Goal: Answer question/provide support: Share knowledge or assist other users

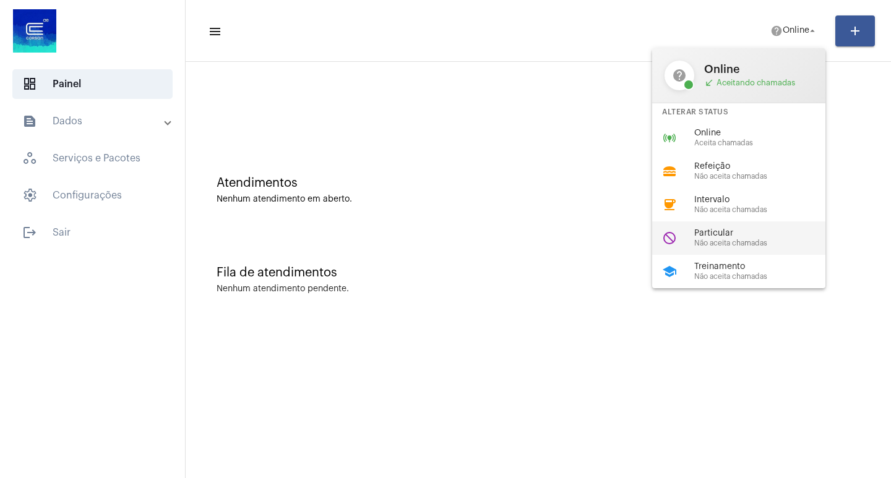
click at [696, 239] on span "Não aceita chamadas" at bounding box center [764, 243] width 141 height 8
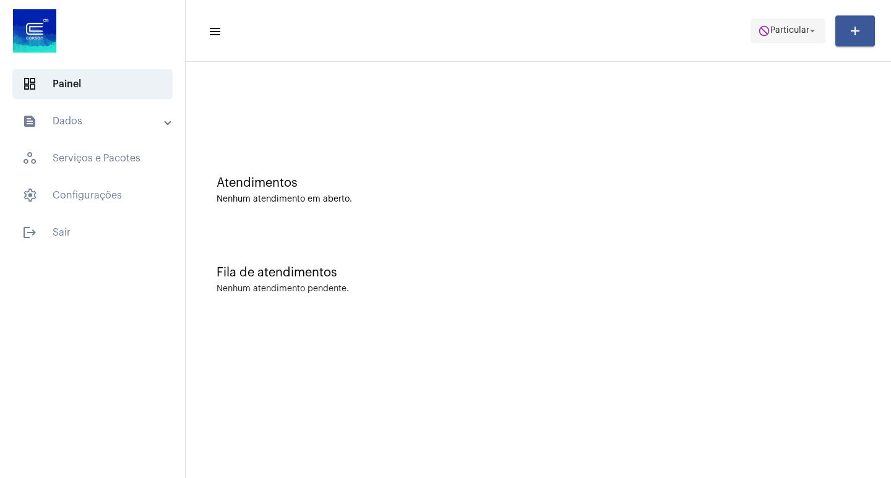
click at [777, 37] on span "do_not_disturb Particular arrow_drop_down" at bounding box center [788, 30] width 60 height 22
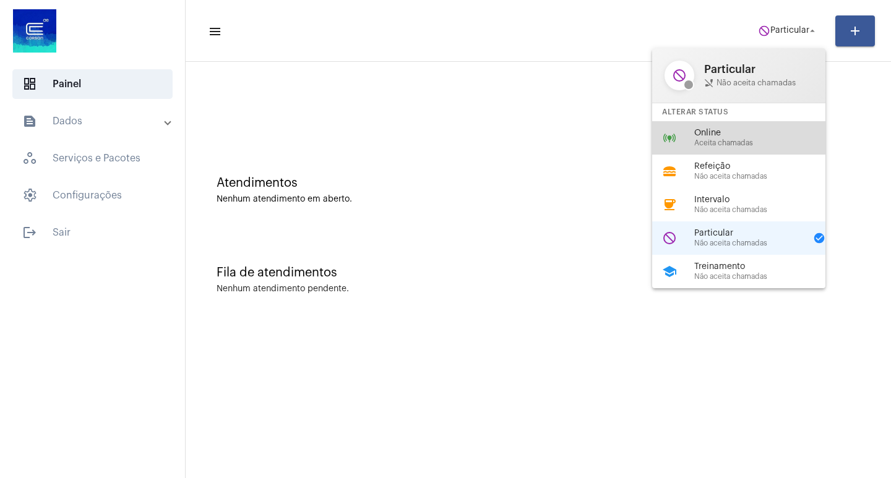
click at [767, 134] on span "Online" at bounding box center [764, 133] width 141 height 9
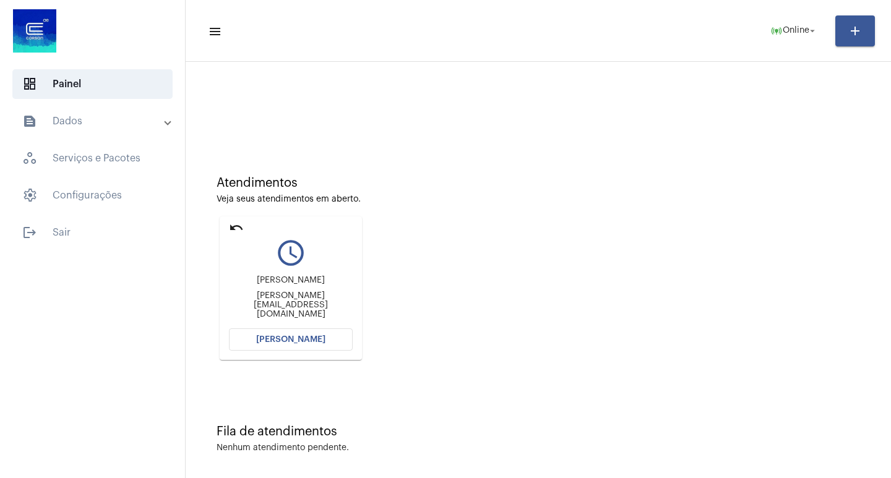
click at [306, 357] on mat-card "undo query_builder [PERSON_NAME] [PERSON_NAME][EMAIL_ADDRESS][DOMAIN_NAME] [PER…" at bounding box center [291, 289] width 142 height 144
click at [306, 340] on span "[PERSON_NAME]" at bounding box center [290, 339] width 69 height 9
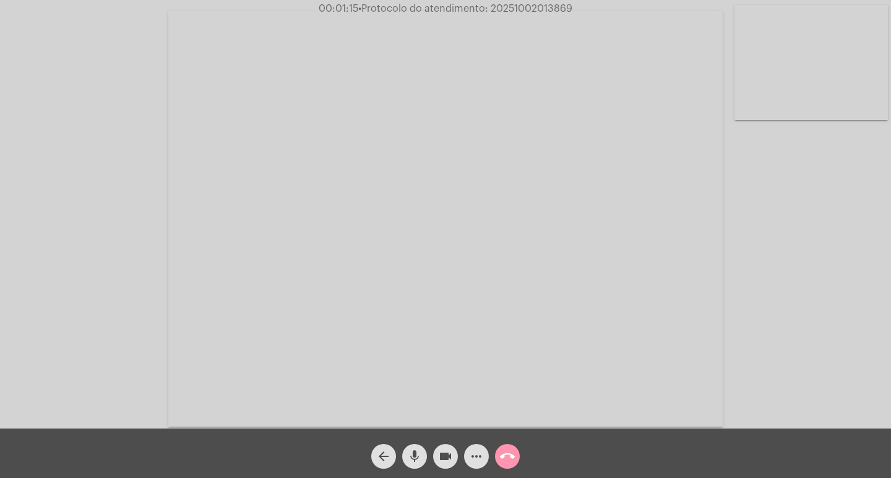
click at [296, 355] on video at bounding box center [445, 219] width 554 height 416
click at [101, 290] on video at bounding box center [225, 218] width 427 height 320
click at [449, 460] on mat-icon "videocam" at bounding box center [445, 456] width 15 height 15
click at [419, 460] on mat-icon "mic" at bounding box center [414, 456] width 15 height 15
drag, startPoint x: 436, startPoint y: 453, endPoint x: 402, endPoint y: 455, distance: 33.5
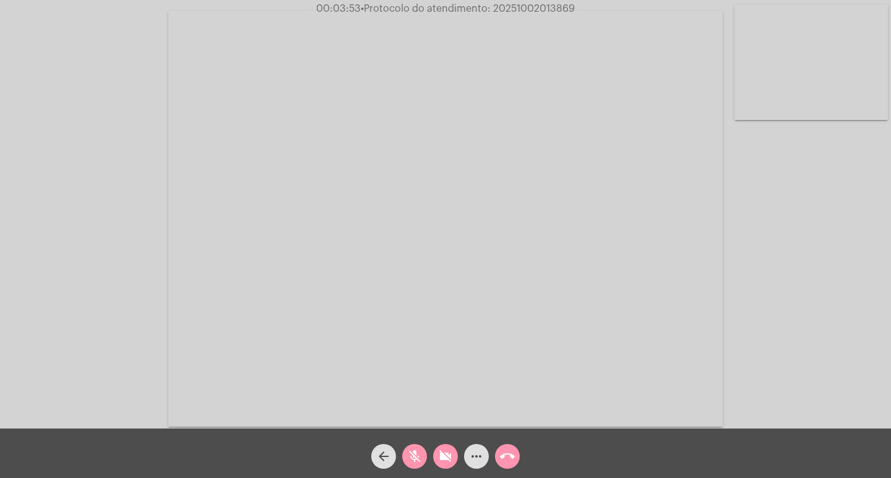
click at [438, 453] on button "videocam_off" at bounding box center [445, 456] width 25 height 25
click at [404, 454] on button "mic_off" at bounding box center [414, 456] width 25 height 25
click at [529, 8] on span "• Protocolo do atendimento: 20251002013869" at bounding box center [467, 9] width 214 height 10
copy span "20251002013869"
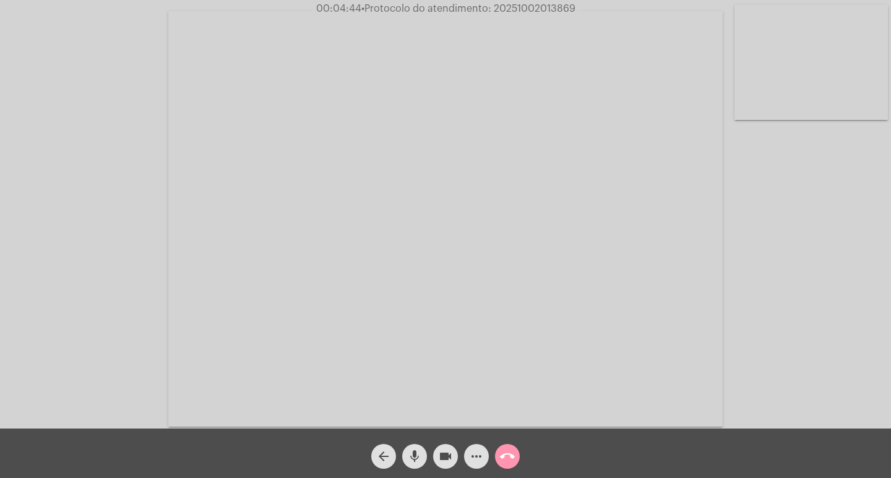
click at [474, 451] on mat-icon "more_horiz" at bounding box center [476, 456] width 15 height 15
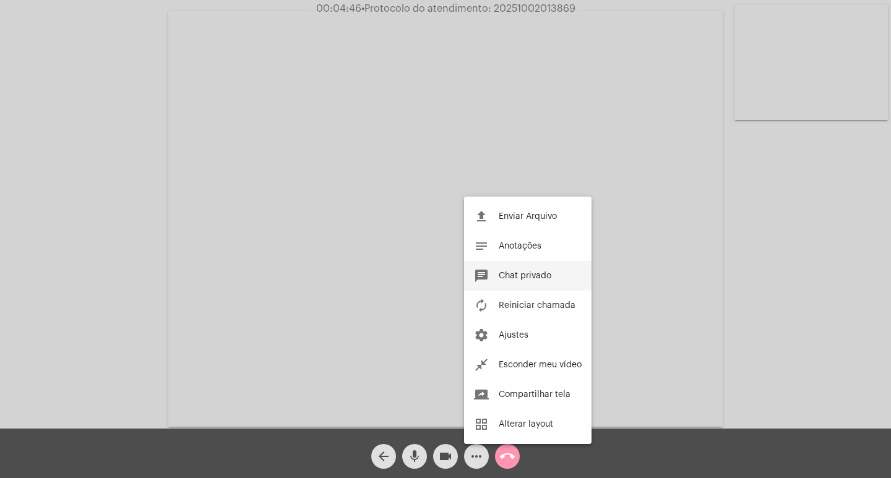
click at [532, 283] on button "chat Chat privado" at bounding box center [527, 276] width 127 height 30
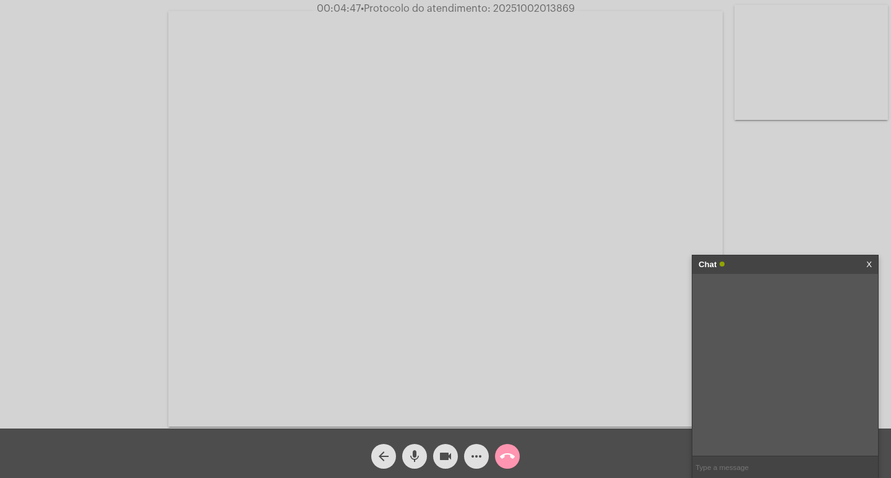
click at [737, 465] on input "text" at bounding box center [785, 468] width 186 height 22
paste input "20251002013869"
drag, startPoint x: 779, startPoint y: 471, endPoint x: 676, endPoint y: 478, distance: 103.6
click at [676, 478] on app-call "00:05:18 • Protocolo do atendimento: 20251002013869 Acessando Câmera e Microfon…" at bounding box center [445, 239] width 891 height 478
paste input "Tv. [STREET_ADDRESS]"
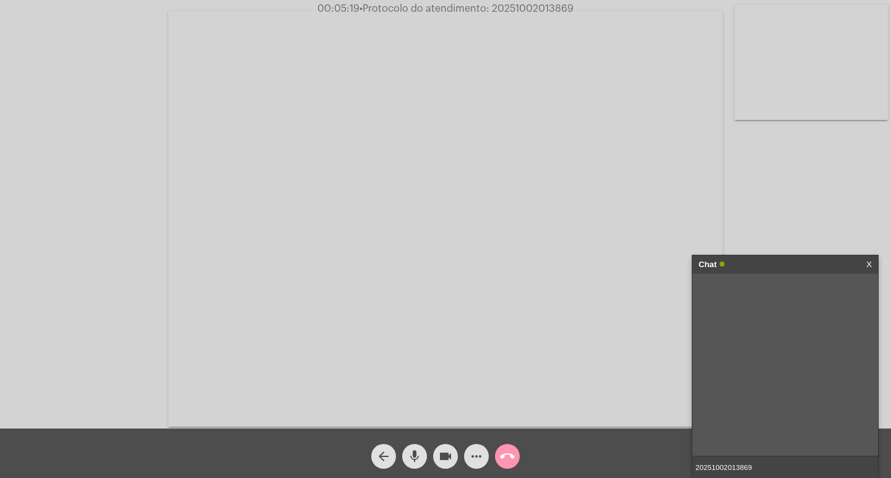
type input "Tv. [STREET_ADDRESS]"
click at [550, 9] on span "• Protocolo do atendimento: 20251002013869" at bounding box center [468, 9] width 214 height 10
copy span "20251002013869"
click at [730, 470] on input "text" at bounding box center [785, 468] width 186 height 22
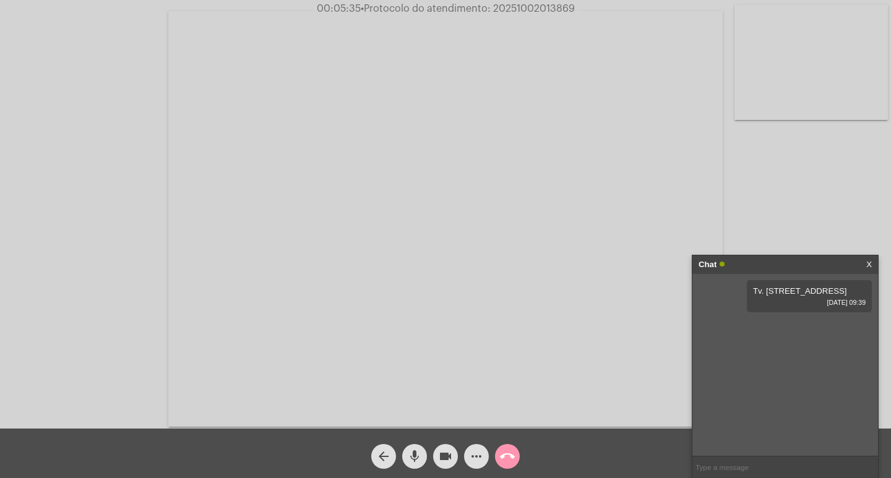
paste input "20251002013869"
type input "20251002013869"
click at [799, 266] on div "Chat" at bounding box center [772, 265] width 147 height 19
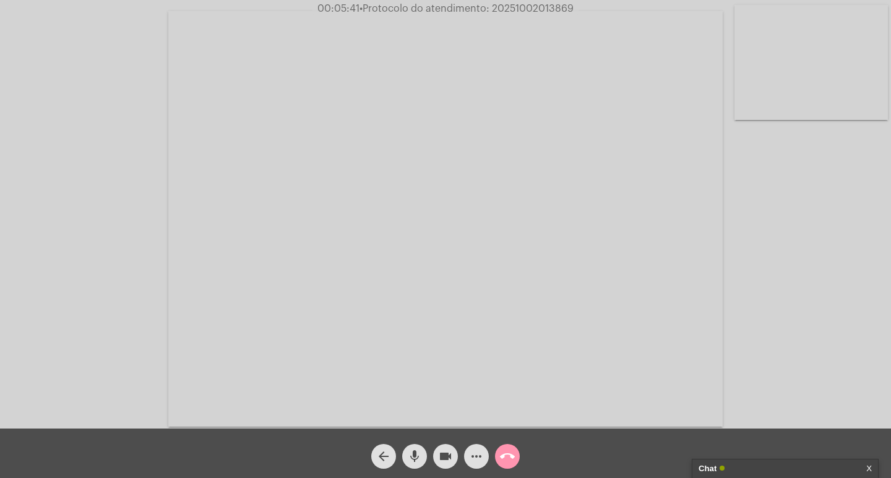
click at [450, 446] on span "videocam" at bounding box center [445, 456] width 15 height 25
click at [419, 452] on mat-icon "mic" at bounding box center [414, 456] width 15 height 15
click at [507, 454] on mat-icon "call_end" at bounding box center [507, 456] width 15 height 15
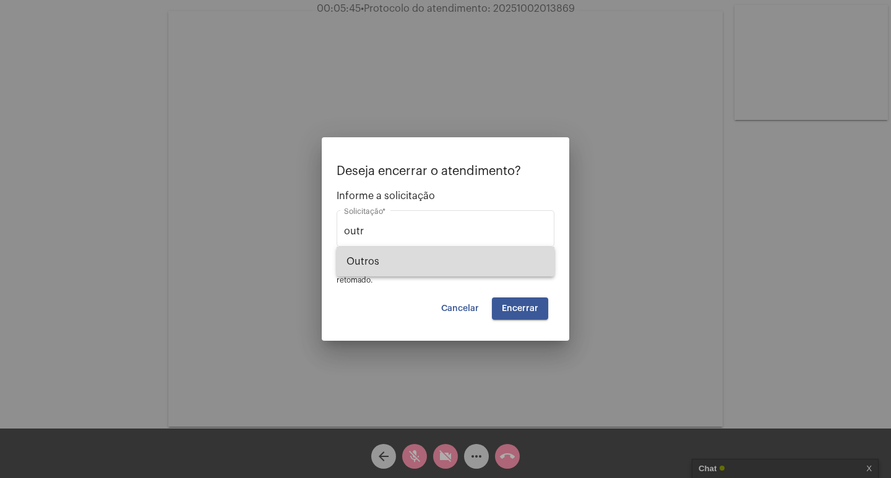
click at [530, 250] on span "Outros" at bounding box center [446, 262] width 198 height 30
type input "Outros"
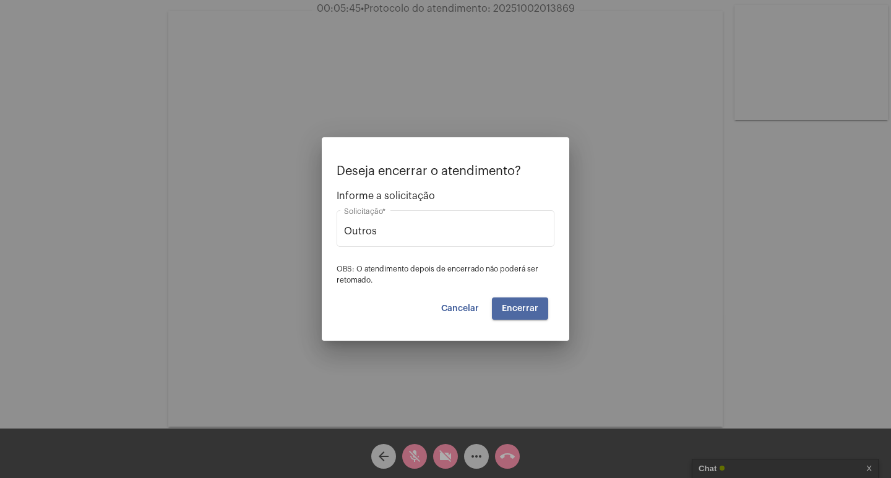
click at [530, 307] on span "Encerrar" at bounding box center [520, 308] width 37 height 9
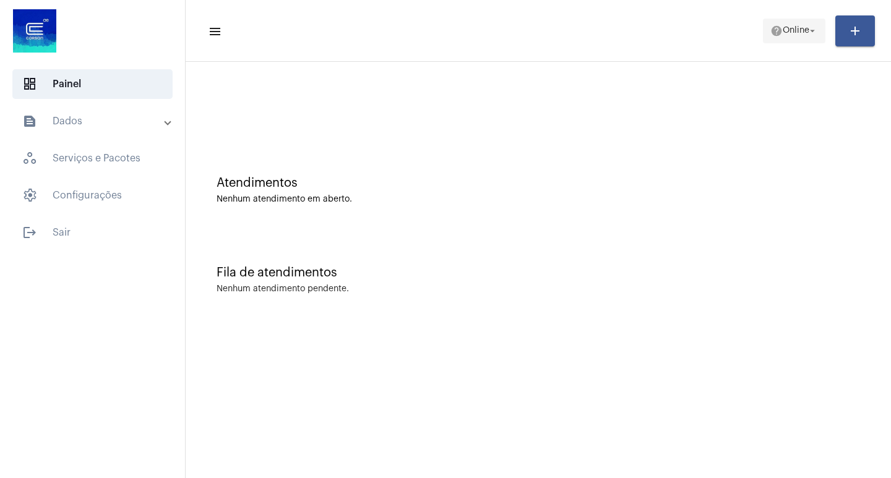
click at [789, 19] on span "help Online arrow_drop_down" at bounding box center [794, 30] width 48 height 22
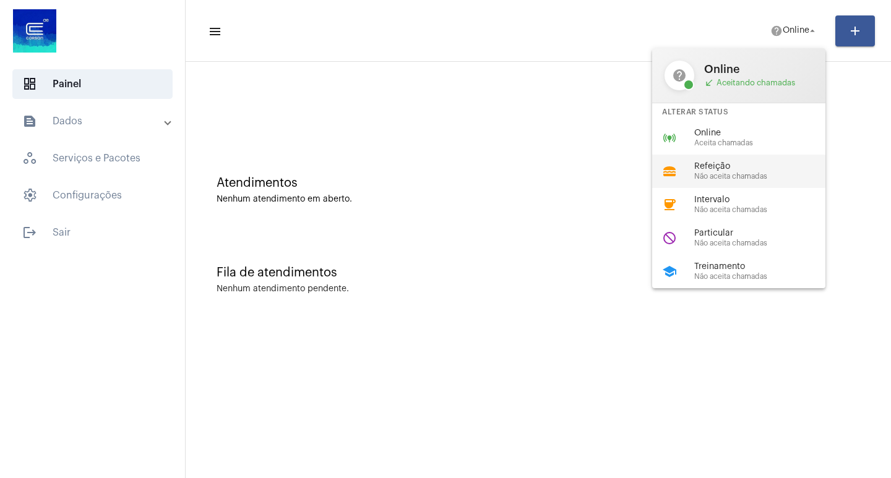
click at [691, 157] on div "lunch_dining Refeição Não aceita chamadas" at bounding box center [748, 171] width 193 height 33
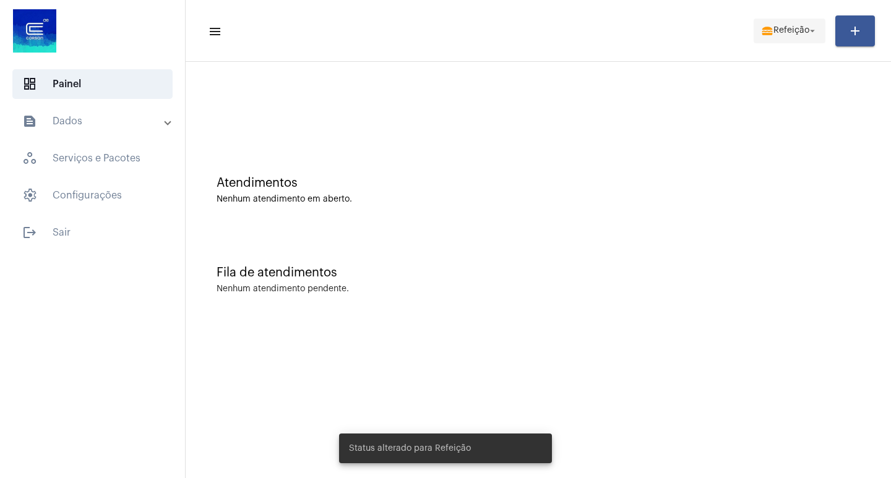
click at [780, 20] on span "lunch_dining Refeição arrow_drop_down" at bounding box center [789, 30] width 57 height 22
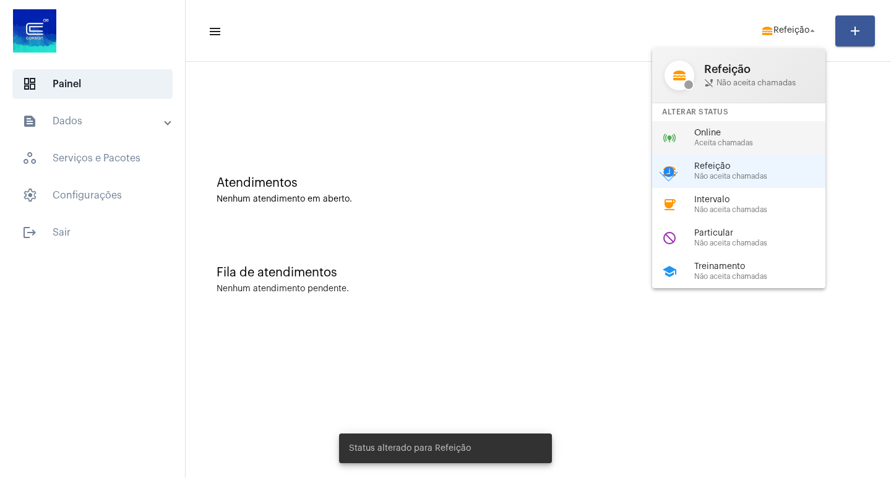
click at [717, 140] on span "Aceita chamadas" at bounding box center [764, 143] width 141 height 8
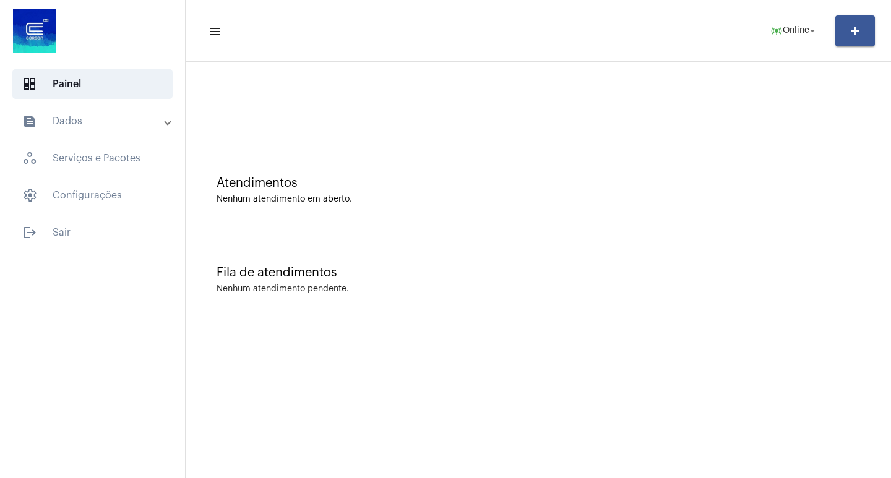
click at [783, 44] on mat-toolbar-row "menu online_prediction Online arrow_drop_down add" at bounding box center [538, 31] width 705 height 40
click at [783, 37] on span "online_prediction Online arrow_drop_down" at bounding box center [794, 30] width 48 height 22
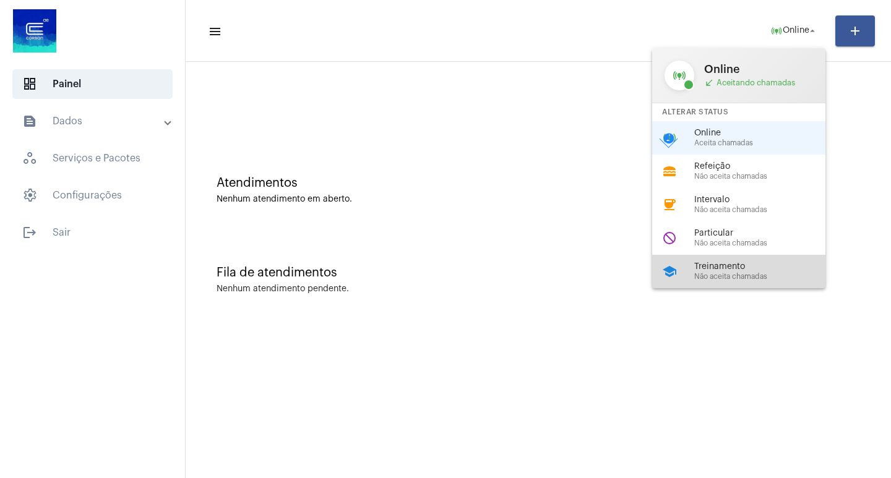
click at [749, 267] on span "Treinamento" at bounding box center [764, 266] width 141 height 9
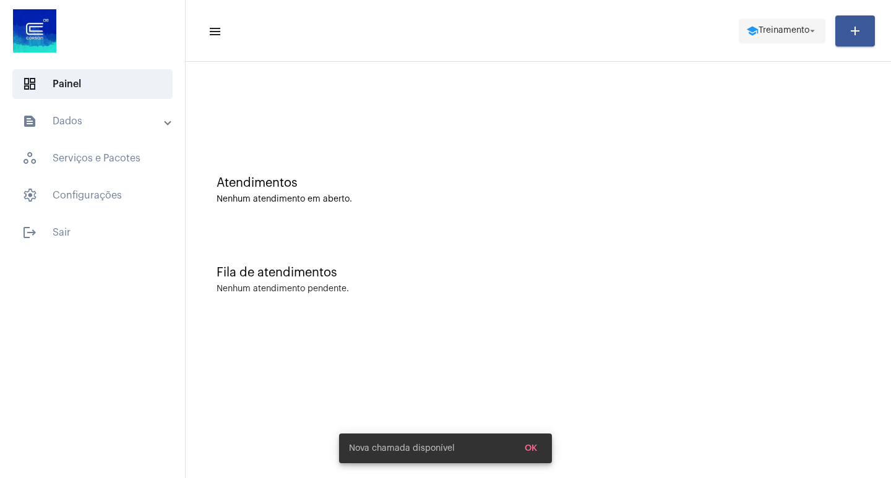
click at [766, 31] on span "Treinamento" at bounding box center [784, 31] width 51 height 9
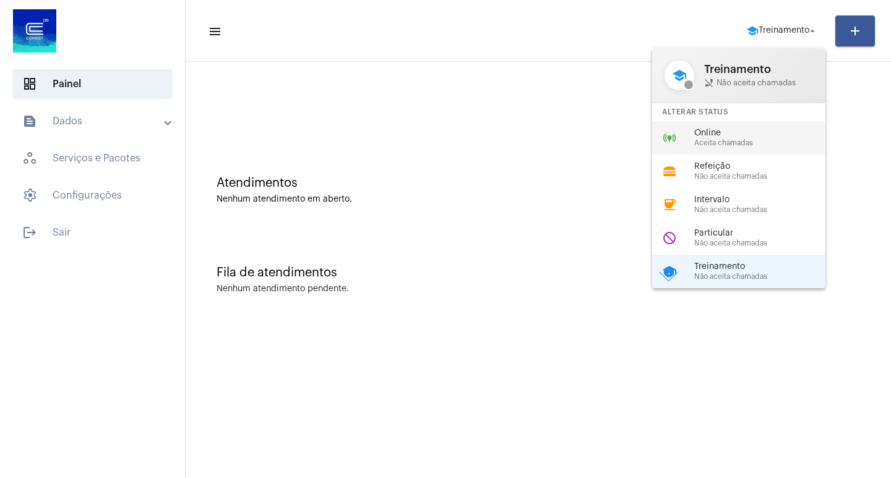
click at [764, 149] on div "online_prediction Online Aceita chamadas" at bounding box center [748, 137] width 193 height 33
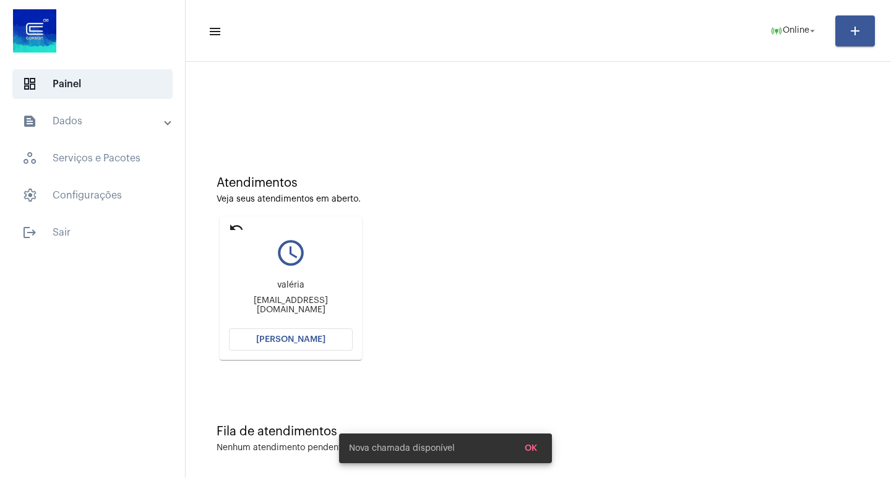
click at [297, 338] on span "[PERSON_NAME]" at bounding box center [290, 339] width 69 height 9
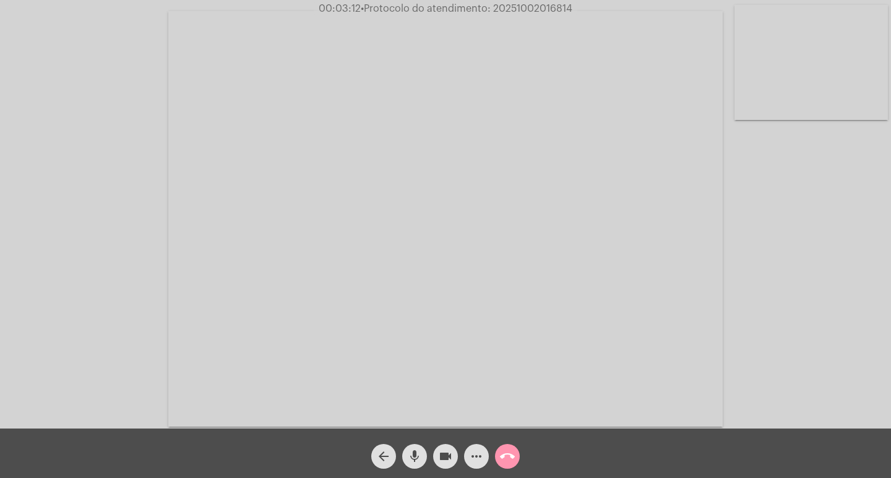
click at [446, 461] on mat-icon "videocam" at bounding box center [445, 456] width 15 height 15
click at [420, 470] on div "arrow_back mic videocam_off more_horiz call_end" at bounding box center [445, 454] width 891 height 50
click at [417, 466] on span "mic" at bounding box center [414, 456] width 15 height 25
click at [449, 453] on mat-icon "videocam_off" at bounding box center [445, 456] width 15 height 15
click at [408, 458] on mat-icon "mic_off" at bounding box center [414, 456] width 15 height 15
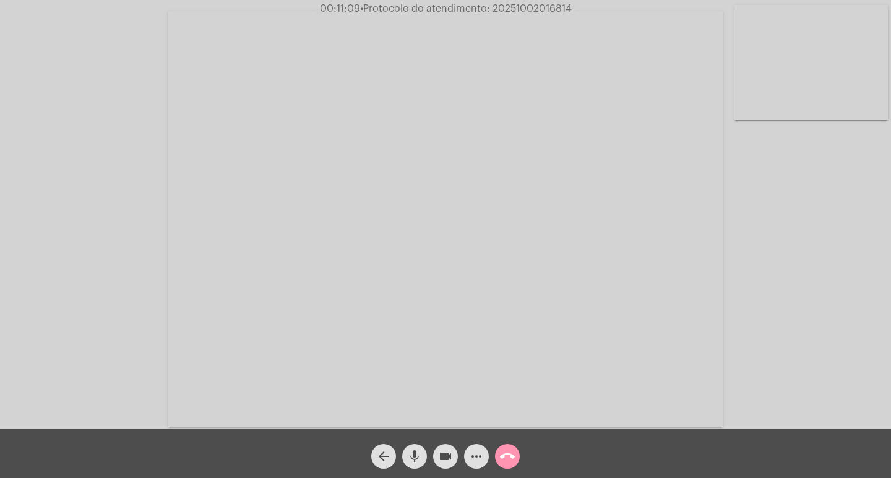
click at [442, 453] on mat-icon "videocam" at bounding box center [445, 456] width 15 height 15
click at [435, 452] on button "videocam_off" at bounding box center [445, 456] width 25 height 25
click at [435, 452] on button "videocam" at bounding box center [445, 456] width 25 height 25
click at [417, 453] on mat-icon "mic" at bounding box center [414, 456] width 15 height 15
click at [410, 454] on mat-icon "mic_off" at bounding box center [414, 456] width 15 height 15
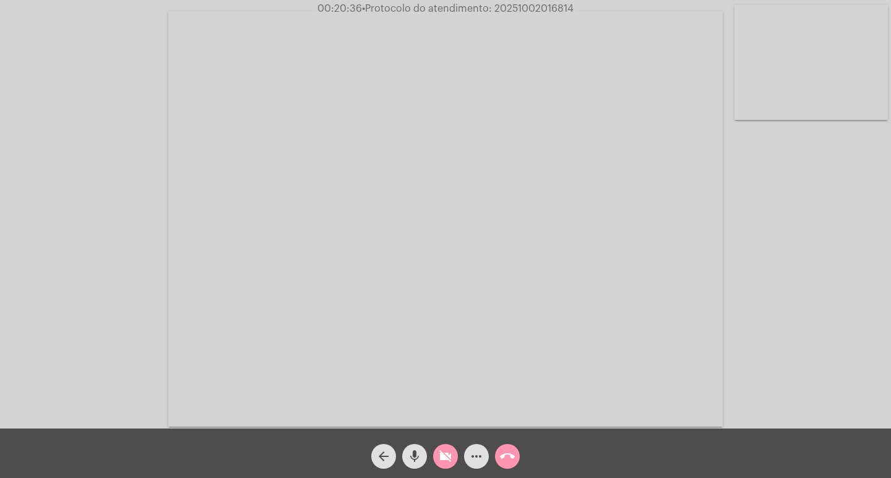
click at [444, 456] on mat-icon "videocam_off" at bounding box center [445, 456] width 15 height 15
click at [541, 14] on span "00:30:47 • Protocolo do atendimento: 20251002016814" at bounding box center [445, 8] width 265 height 12
click at [524, 13] on span "• Protocolo do atendimento: 20251002016814" at bounding box center [466, 9] width 212 height 10
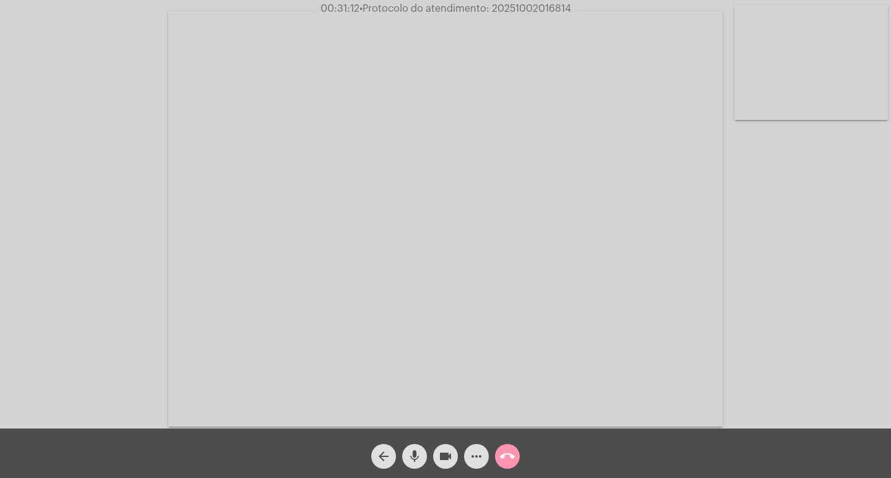
click at [471, 456] on mat-icon "more_horiz" at bounding box center [476, 456] width 15 height 15
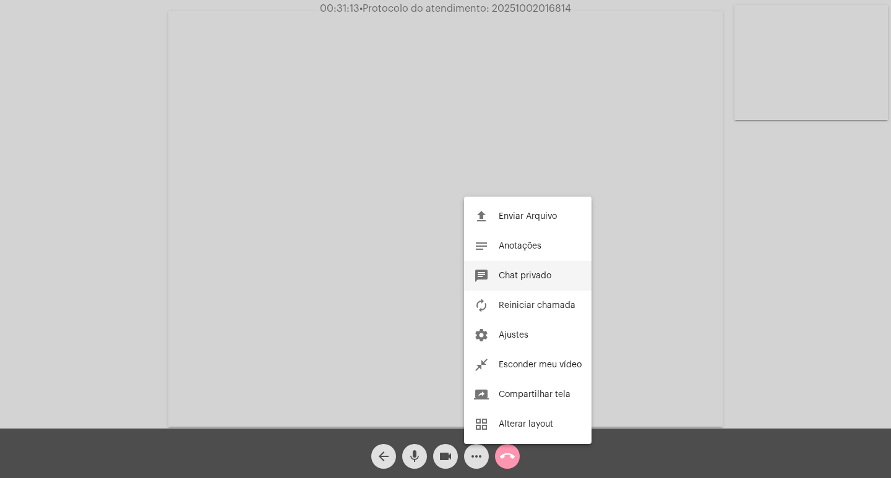
click at [519, 270] on button "chat Chat privado" at bounding box center [527, 276] width 127 height 30
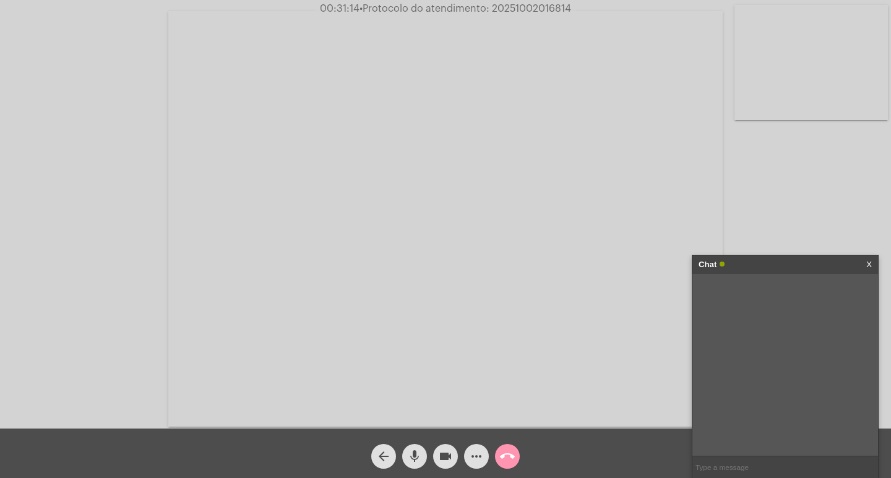
click at [764, 453] on div at bounding box center [785, 365] width 186 height 182
click at [742, 462] on input "text" at bounding box center [785, 468] width 186 height 22
paste input "20251002016814"
type input "20251002016814"
click at [786, 264] on div "Chat" at bounding box center [772, 265] width 147 height 19
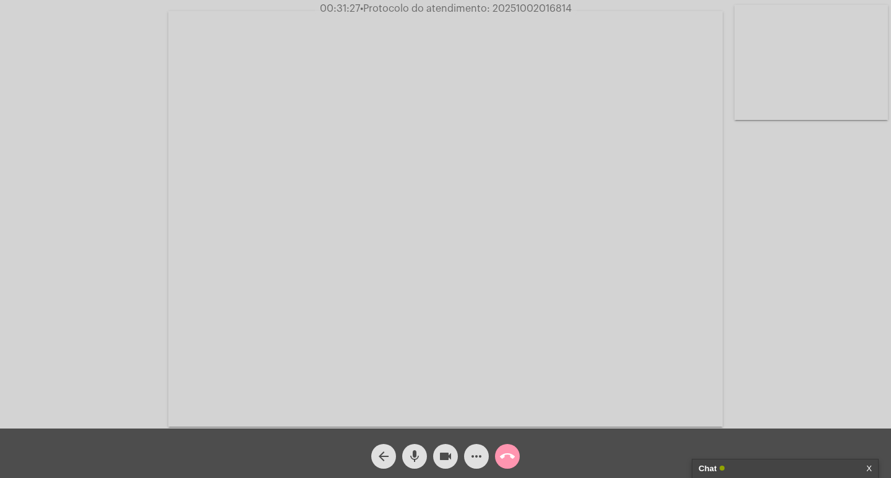
click at [441, 455] on mat-icon "videocam" at bounding box center [445, 456] width 15 height 15
click at [412, 453] on mat-icon "mic" at bounding box center [414, 456] width 15 height 15
click at [508, 453] on mat-icon "call_end" at bounding box center [507, 456] width 15 height 15
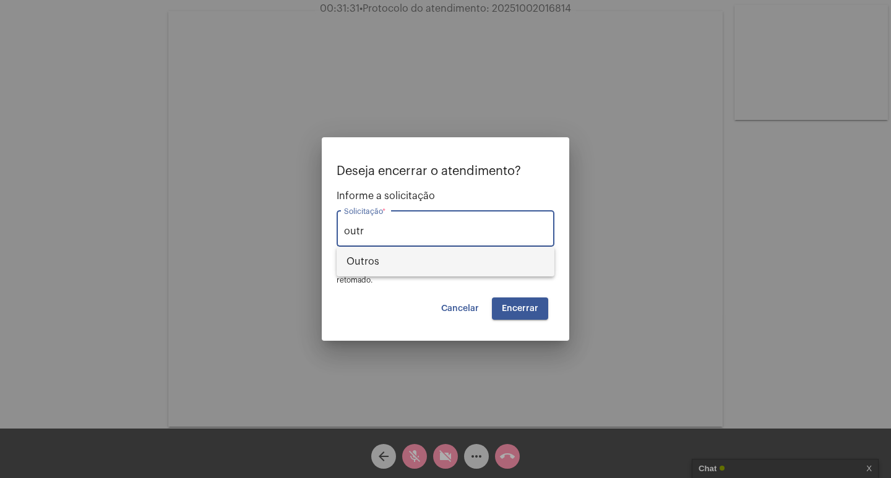
click at [493, 264] on span "Outros" at bounding box center [446, 262] width 198 height 30
type input "Outros"
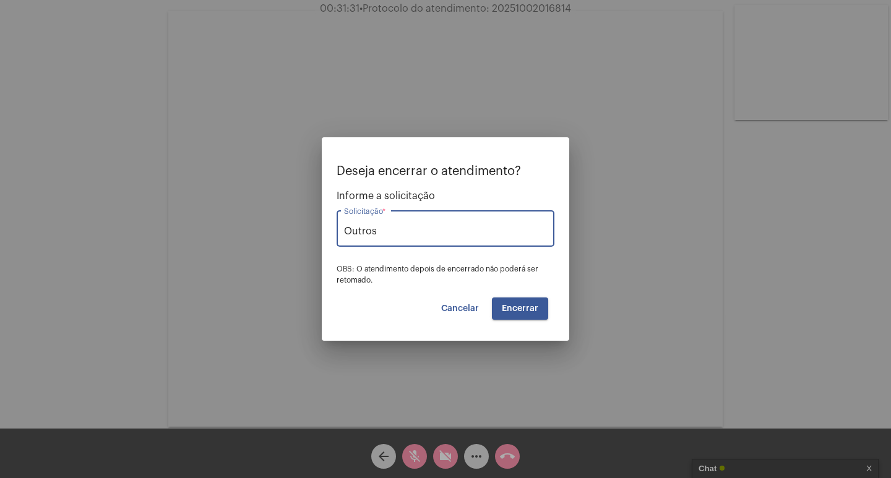
click at [515, 315] on button "Encerrar" at bounding box center [520, 309] width 56 height 22
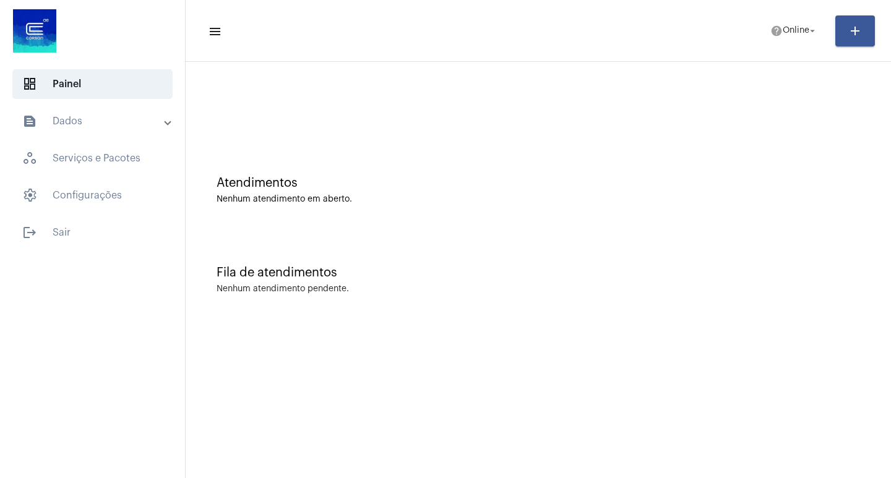
click at [108, 114] on mat-panel-title "text_snippet_outlined Dados" at bounding box center [93, 121] width 143 height 15
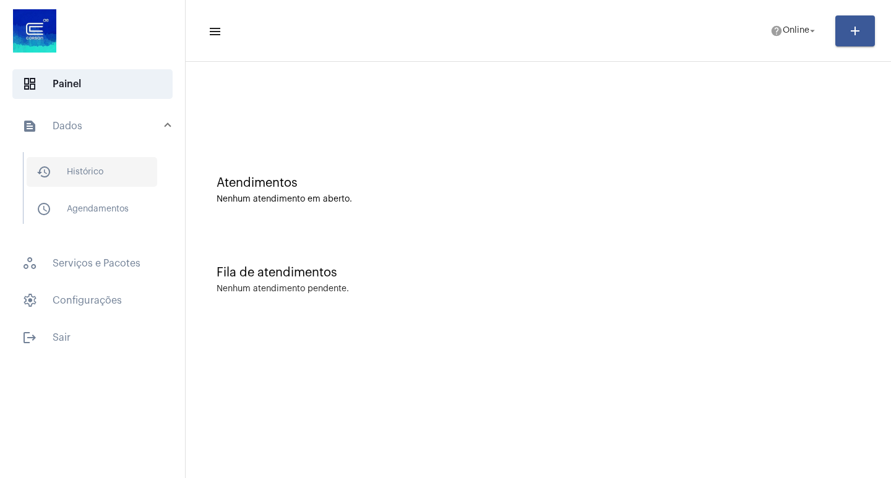
click at [102, 158] on span "history_outlined Histórico" at bounding box center [92, 172] width 131 height 30
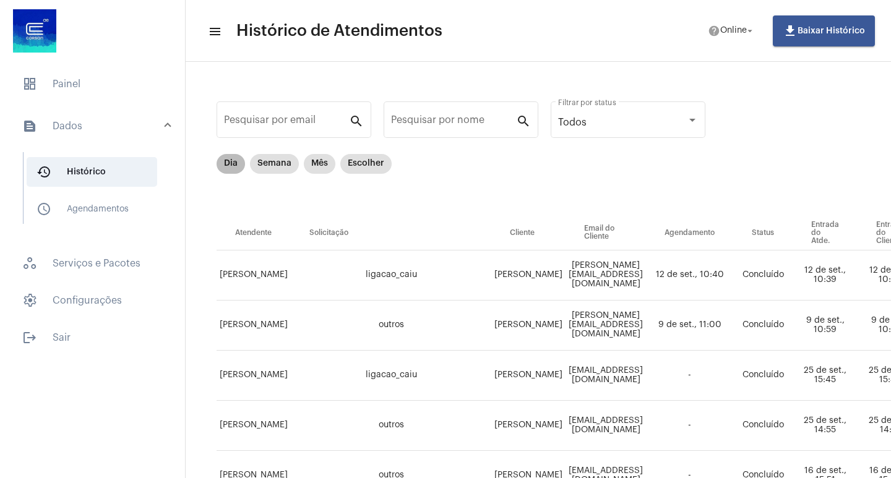
click at [225, 158] on mat-chip "Dia" at bounding box center [231, 164] width 28 height 20
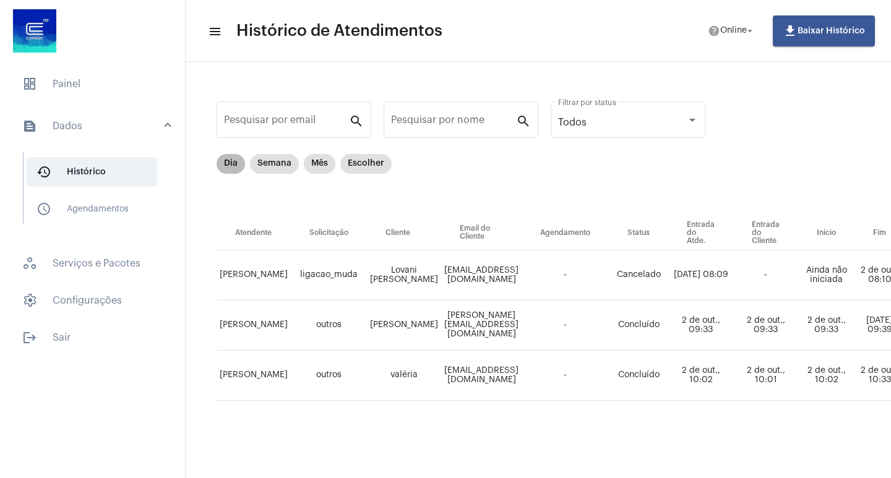
scroll to position [0, 453]
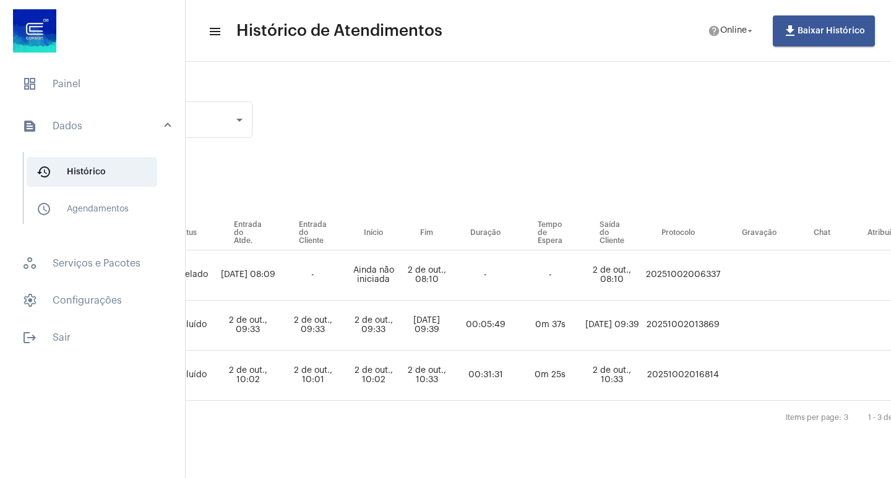
click at [690, 382] on td "20251002016814" at bounding box center [683, 376] width 80 height 50
copy td "20251002016814"
click at [53, 85] on span "dashboard Painel" at bounding box center [92, 84] width 160 height 30
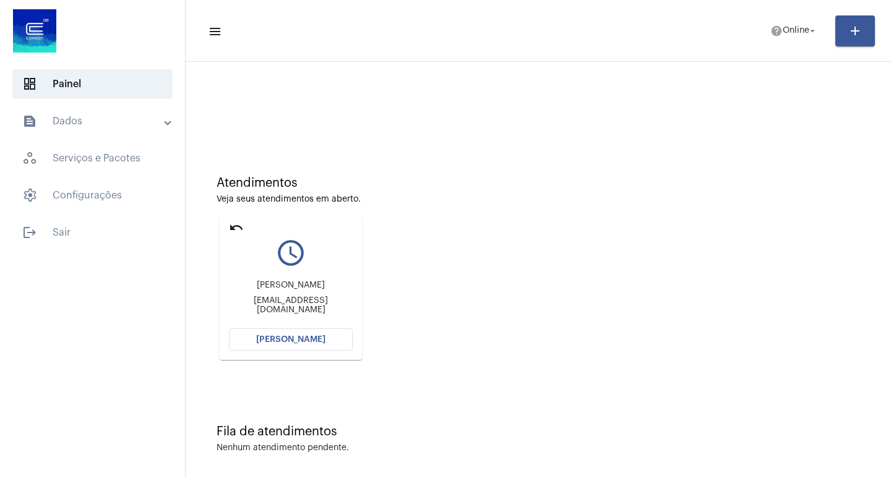
click at [293, 348] on button "[PERSON_NAME]" at bounding box center [291, 340] width 124 height 22
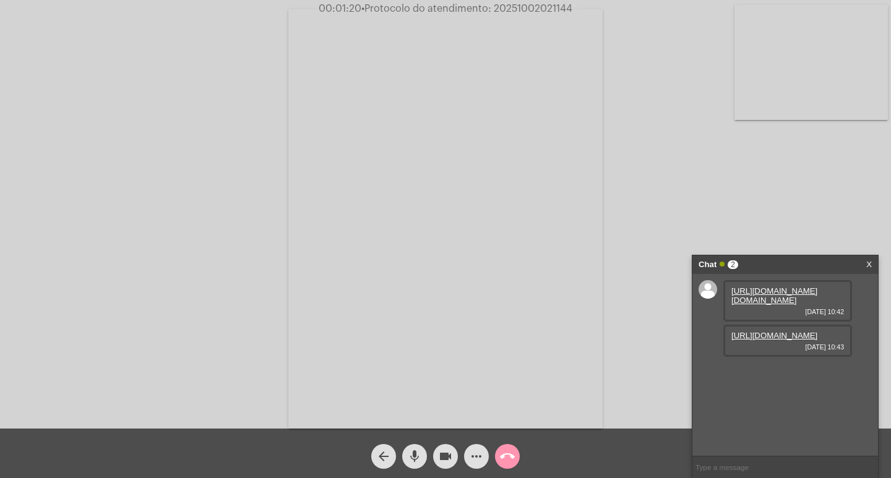
click at [762, 300] on link "[URL][DOMAIN_NAME][DOMAIN_NAME]" at bounding box center [774, 296] width 86 height 19
click at [761, 340] on link "[URL][DOMAIN_NAME]" at bounding box center [774, 335] width 86 height 9
click at [467, 456] on button "more_horiz" at bounding box center [476, 456] width 25 height 25
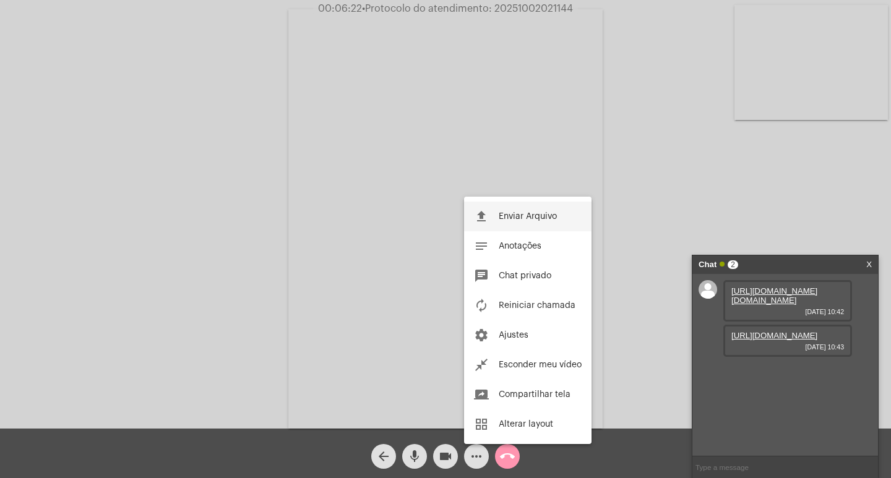
click at [504, 210] on button "file_upload Enviar Arquivo" at bounding box center [527, 217] width 127 height 30
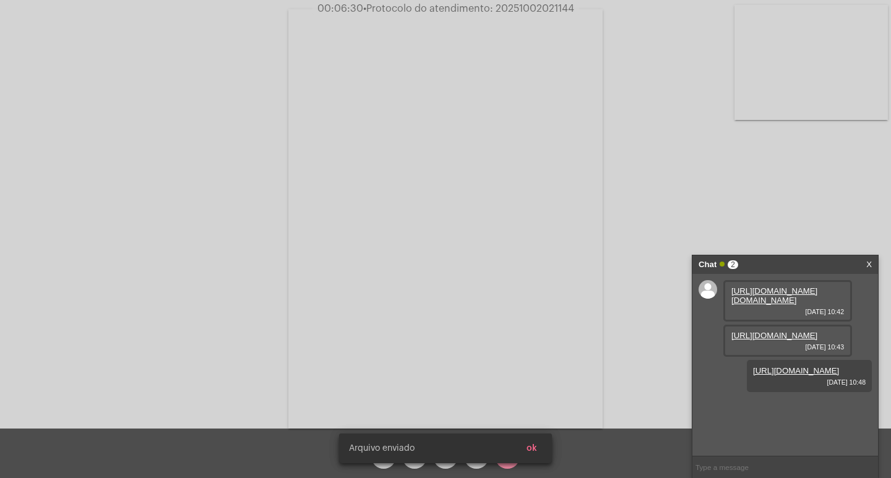
scroll to position [11, 0]
click at [544, 11] on span "• Protocolo do atendimento: 20251002021144" at bounding box center [468, 9] width 211 height 10
copy span "20251002021144"
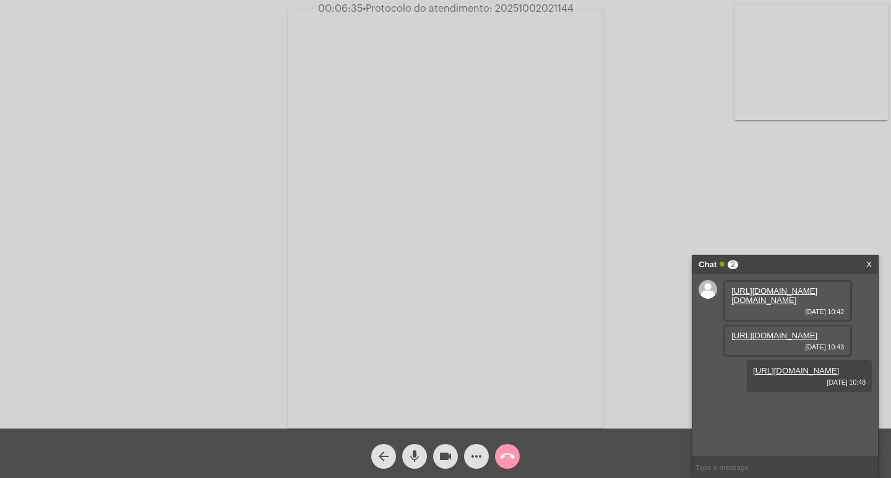
click at [729, 462] on input "text" at bounding box center [785, 468] width 186 height 22
paste input "20251002021144"
type input "20251002021144"
click at [442, 458] on mat-icon "videocam" at bounding box center [445, 456] width 15 height 15
click at [411, 455] on mat-icon "mic" at bounding box center [414, 456] width 15 height 15
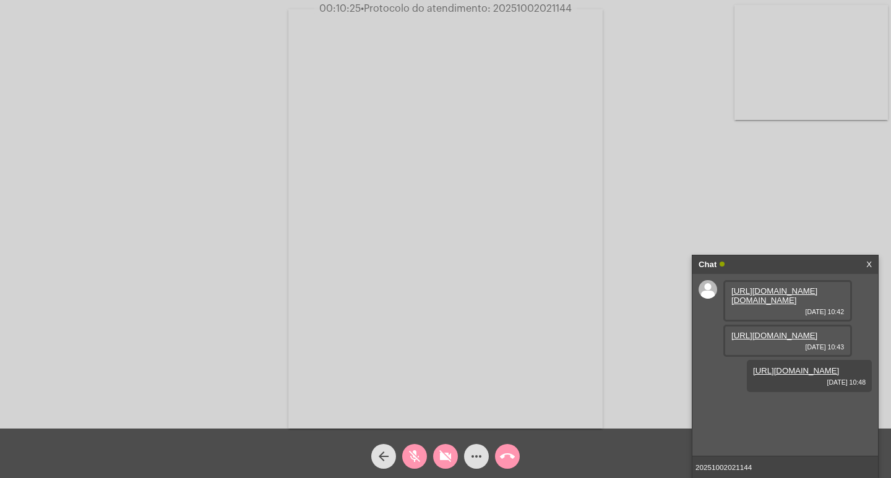
drag, startPoint x: 453, startPoint y: 450, endPoint x: 430, endPoint y: 453, distance: 23.1
click at [452, 450] on button "videocam_off" at bounding box center [445, 456] width 25 height 25
click at [417, 455] on mat-icon "mic_off" at bounding box center [414, 456] width 15 height 15
click at [782, 467] on input "20251002021144" at bounding box center [785, 468] width 186 height 22
click at [761, 472] on input "20251002021144" at bounding box center [785, 468] width 186 height 22
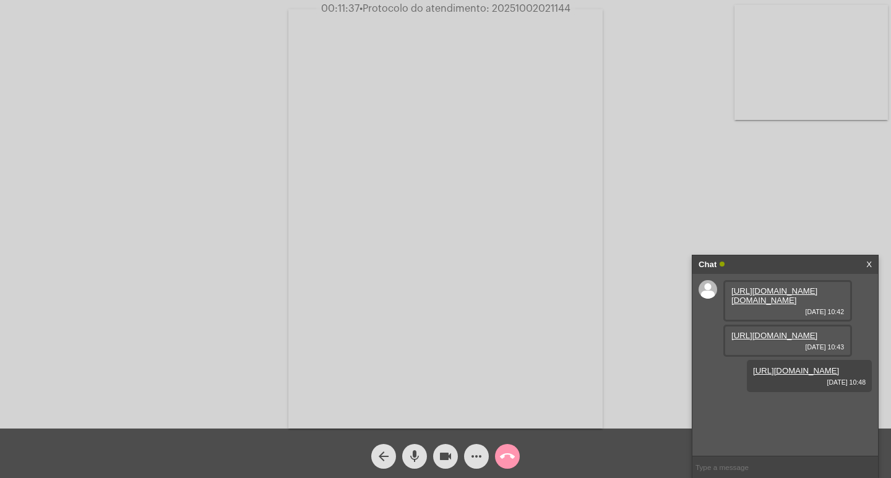
scroll to position [46, 0]
click at [770, 257] on div "Chat" at bounding box center [772, 265] width 147 height 19
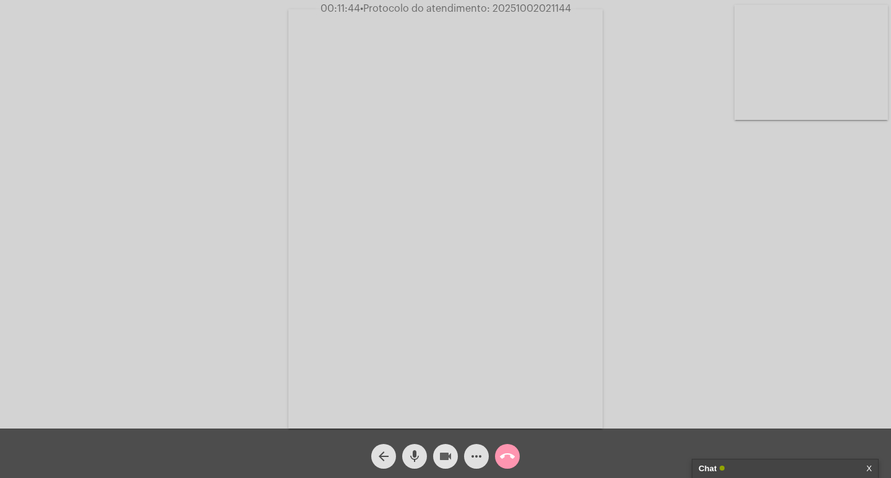
click at [444, 457] on mat-icon "videocam" at bounding box center [445, 456] width 15 height 15
click at [415, 452] on mat-icon "mic" at bounding box center [414, 456] width 15 height 15
click at [509, 455] on mat-icon "call_end" at bounding box center [507, 456] width 15 height 15
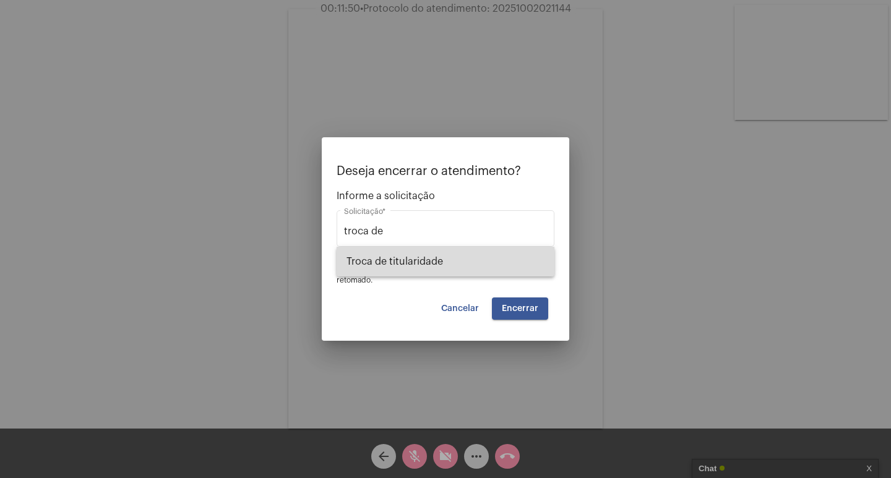
click at [525, 254] on span "Troca de titularidade" at bounding box center [446, 262] width 198 height 30
type input "Troca de titularidade"
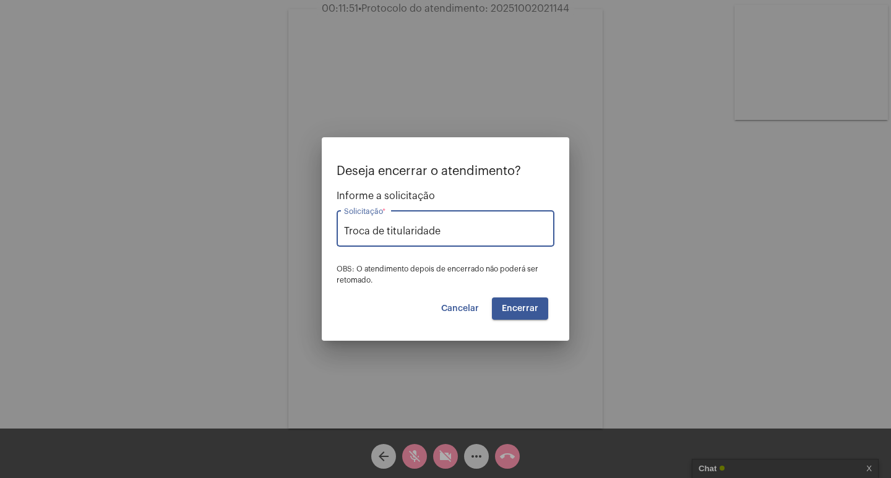
click at [524, 302] on button "Encerrar" at bounding box center [520, 309] width 56 height 22
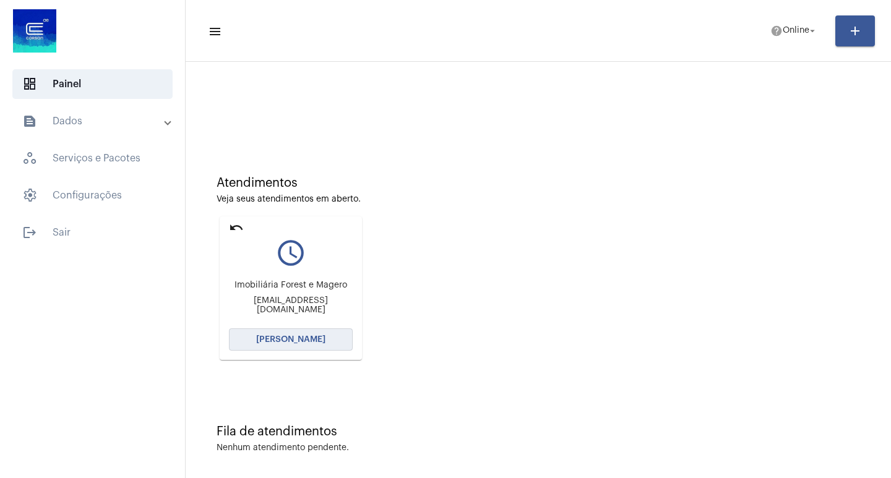
click at [316, 332] on button "[PERSON_NAME]" at bounding box center [291, 340] width 124 height 22
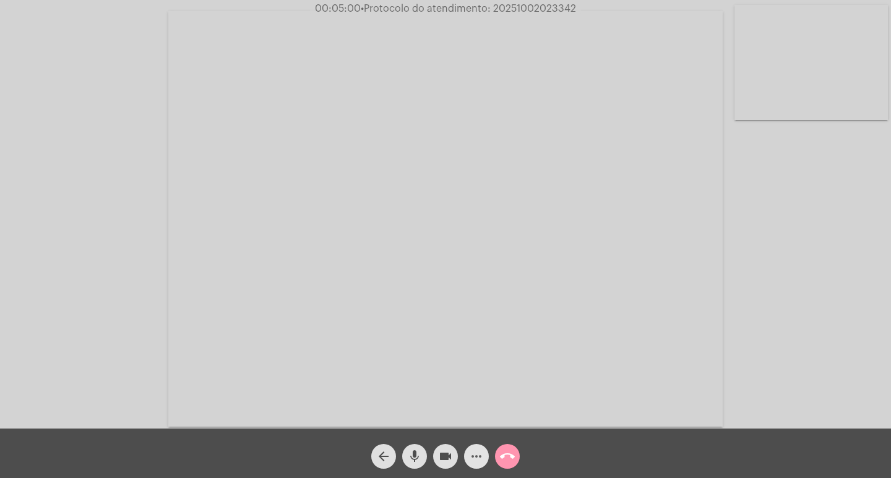
click at [482, 447] on span "more_horiz" at bounding box center [476, 456] width 15 height 25
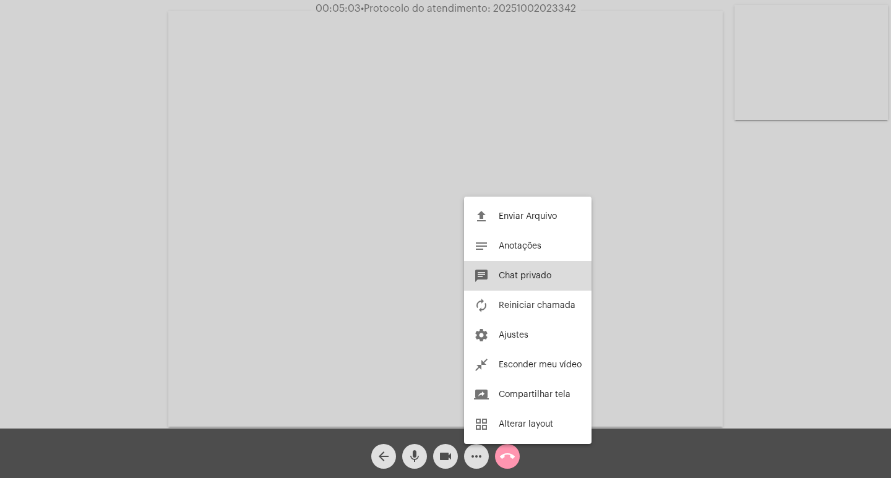
click at [541, 274] on span "Chat privado" at bounding box center [525, 276] width 53 height 9
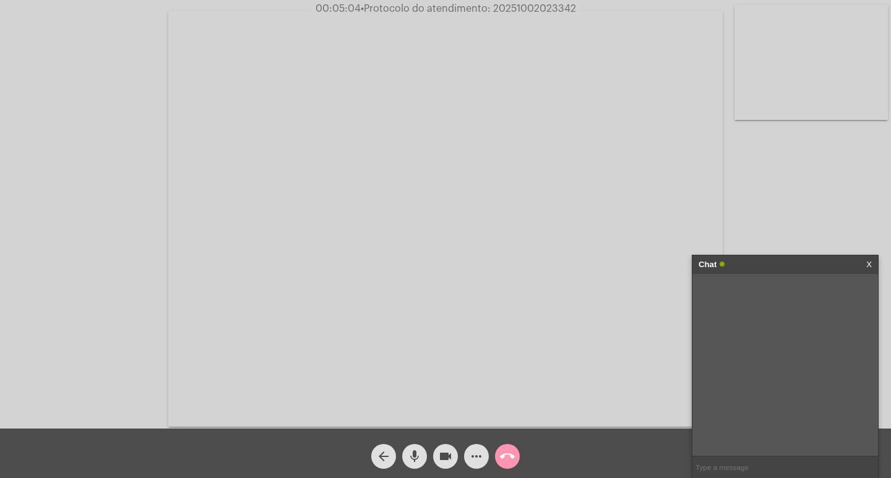
click at [541, 4] on span "• Protocolo do atendimento: 20251002023342" at bounding box center [468, 9] width 215 height 10
click at [541, 4] on span "• Protocolo do atendimento: 20251002023342" at bounding box center [467, 9] width 215 height 10
copy span "20251002023342"
click at [723, 471] on input "text" at bounding box center [785, 468] width 186 height 22
paste input "20251002023342"
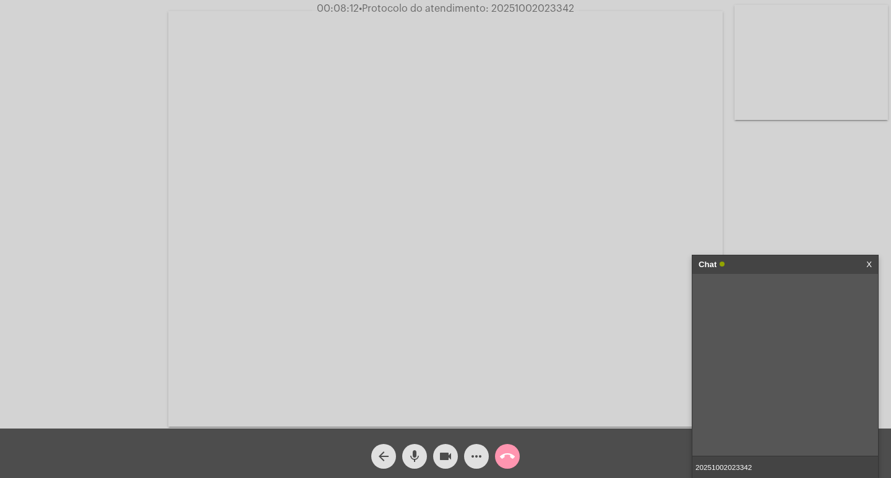
drag, startPoint x: 775, startPoint y: 461, endPoint x: 633, endPoint y: 465, distance: 141.8
click at [633, 465] on app-call "00:08:12 • Protocolo do atendimento: 20251002023342 Acessando Câmera e Microfon…" at bounding box center [445, 239] width 891 height 478
paste input "[EMAIL_ADDRESS][DOMAIN_NAME]"
type input "[EMAIL_ADDRESS][DOMAIN_NAME]"
click at [736, 335] on link "[URL][DOMAIN_NAME]" at bounding box center [774, 335] width 86 height 9
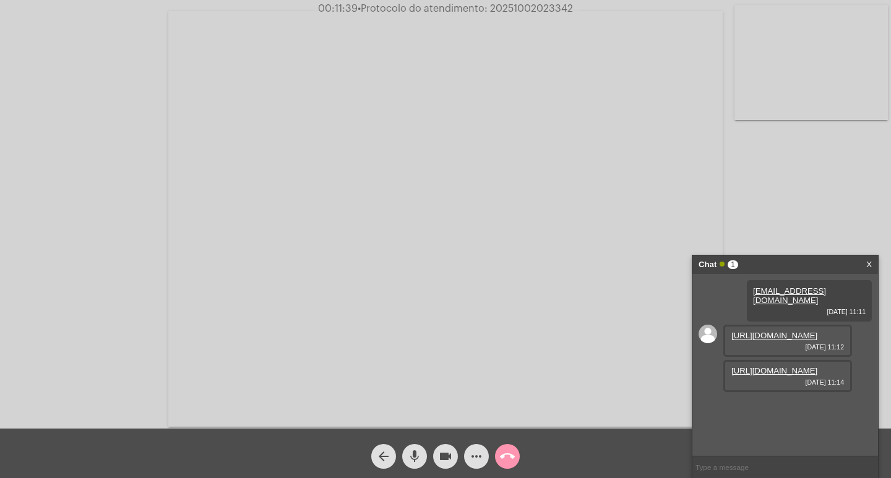
click at [783, 392] on div "[URL][DOMAIN_NAME] [DATE] 11:14" at bounding box center [787, 376] width 129 height 32
click at [777, 376] on link "[URL][DOMAIN_NAME]" at bounding box center [774, 370] width 86 height 9
click at [730, 463] on input "text" at bounding box center [785, 468] width 186 height 22
paste input "23.891.137/0001-89"
type input "23.891.137/0001-89"
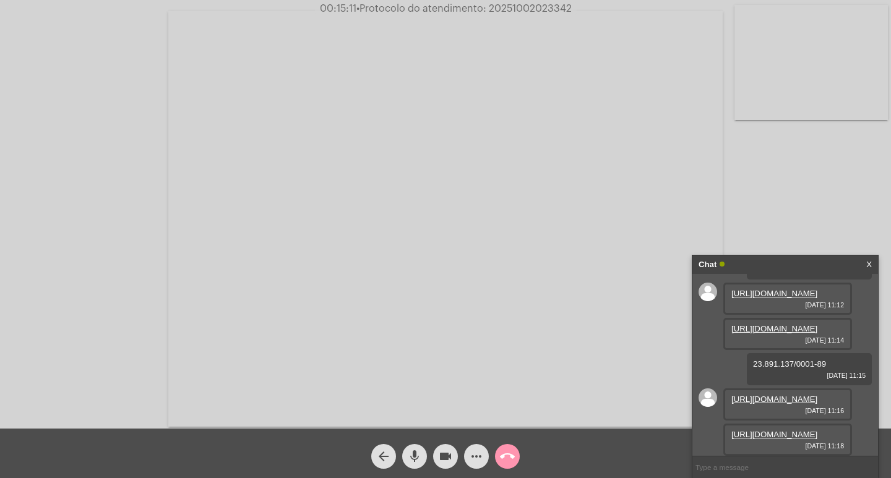
scroll to position [153, 0]
click at [790, 430] on link "[URL][DOMAIN_NAME]" at bounding box center [774, 434] width 86 height 9
click at [718, 471] on input "text" at bounding box center [785, 468] width 186 height 22
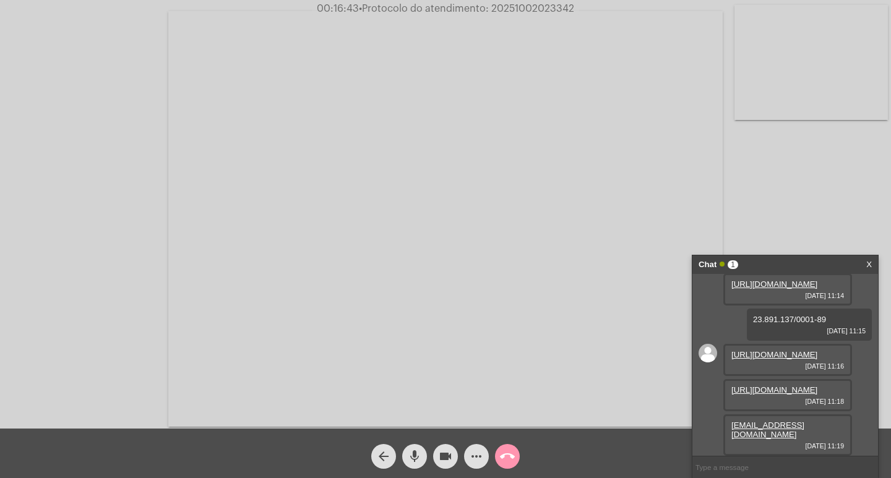
click at [788, 395] on link "[URL][DOMAIN_NAME]" at bounding box center [774, 390] width 86 height 9
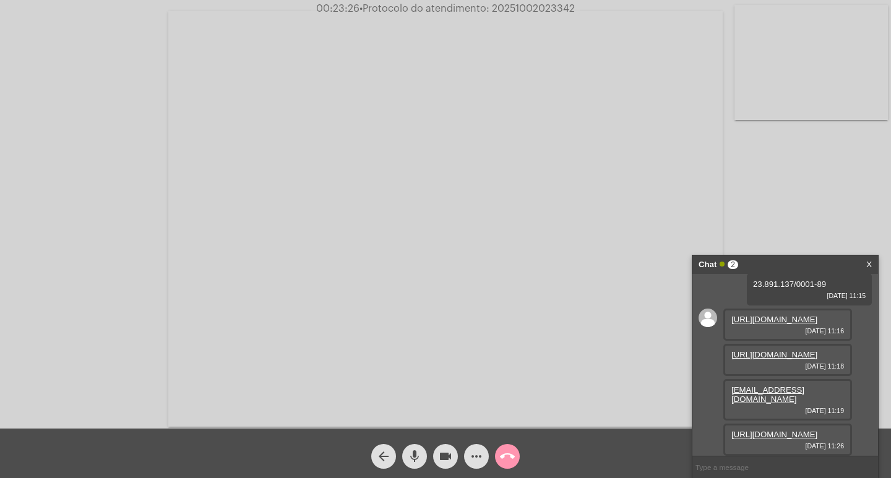
scroll to position [252, 0]
click at [755, 430] on link "[URL][DOMAIN_NAME]" at bounding box center [774, 434] width 86 height 9
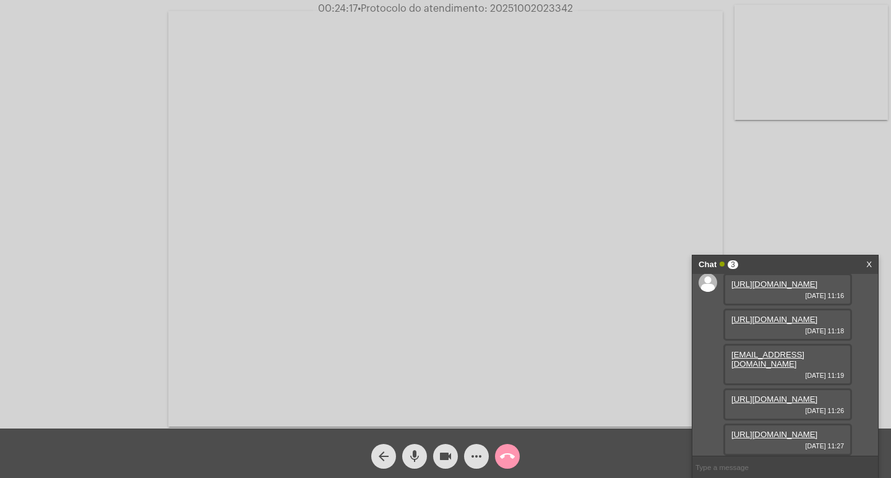
scroll to position [315, 0]
click at [760, 430] on link "[URL][DOMAIN_NAME]" at bounding box center [774, 434] width 86 height 9
click at [468, 462] on button "more_horiz" at bounding box center [476, 456] width 25 height 25
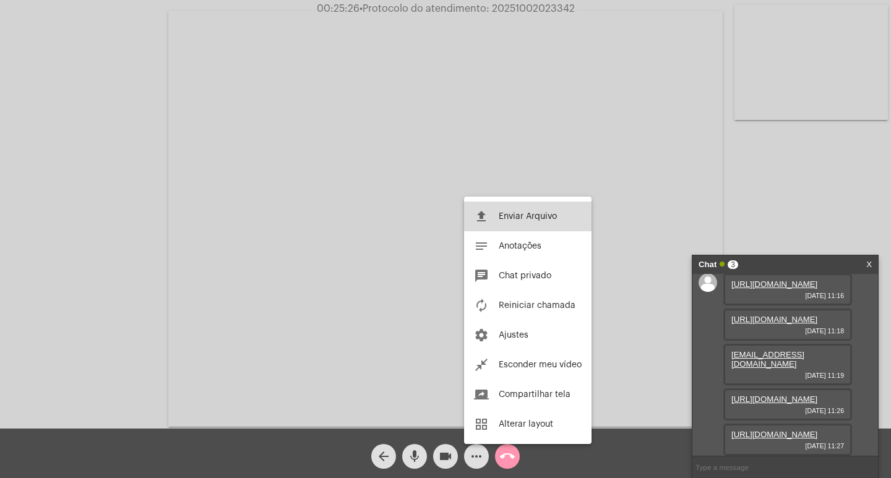
click at [517, 220] on span "Enviar Arquivo" at bounding box center [528, 216] width 58 height 9
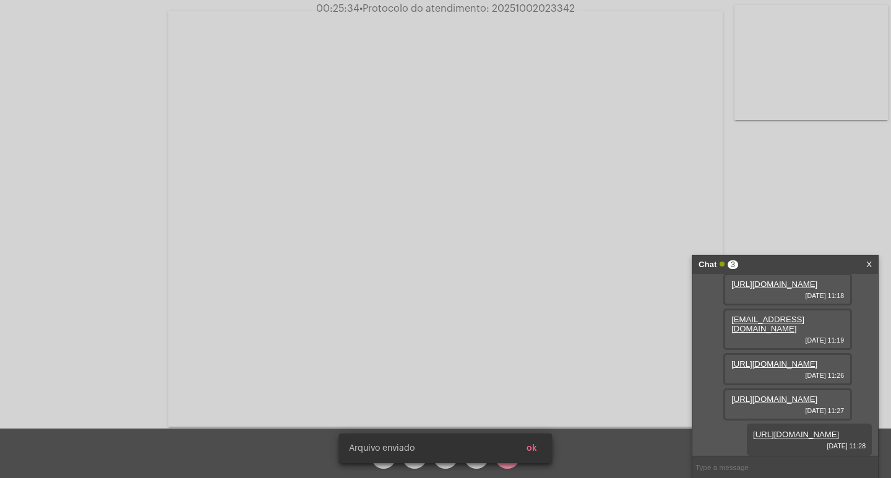
scroll to position [378, 0]
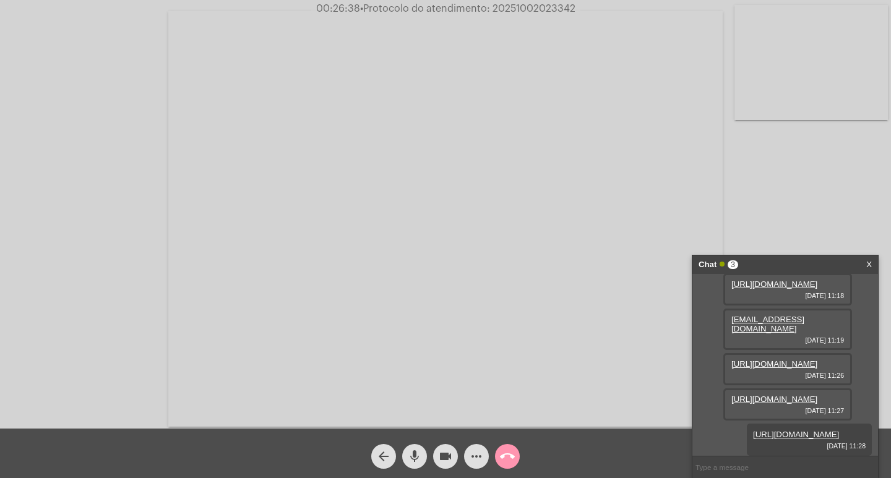
click at [548, 12] on span "• Protocolo do atendimento: 20251002023342" at bounding box center [467, 9] width 215 height 10
copy span "20251002023342"
click at [731, 467] on input "text" at bounding box center [785, 468] width 186 height 22
paste input "20251002023342"
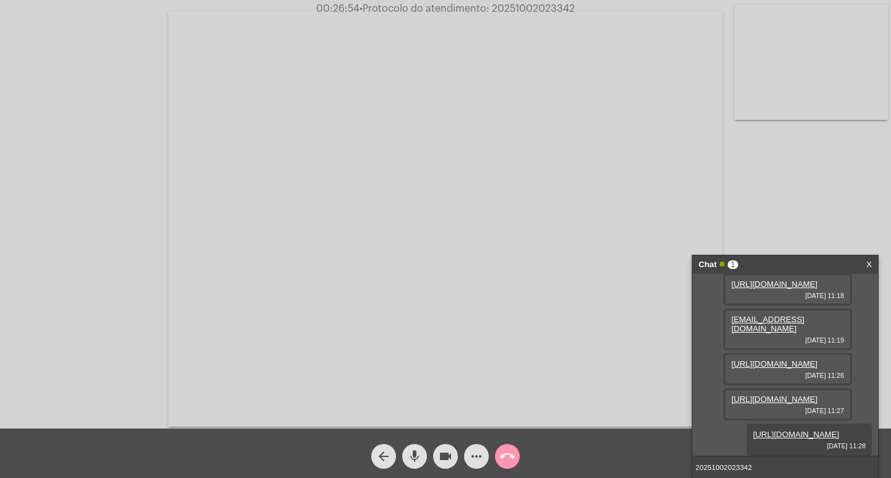
type input "20251002023342"
click at [444, 447] on span "videocam" at bounding box center [445, 456] width 15 height 25
click at [444, 447] on span "videocam_off" at bounding box center [445, 456] width 15 height 25
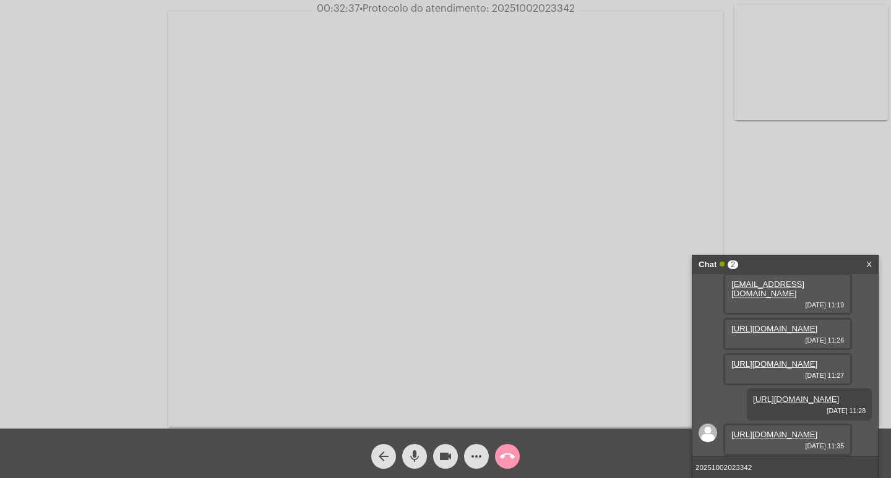
scroll to position [441, 0]
click at [767, 430] on link "[URL][DOMAIN_NAME]" at bounding box center [774, 434] width 86 height 9
click at [496, 12] on span "• Protocolo do atendimento: 20251002023342" at bounding box center [467, 9] width 215 height 10
copy span "20251002023342"
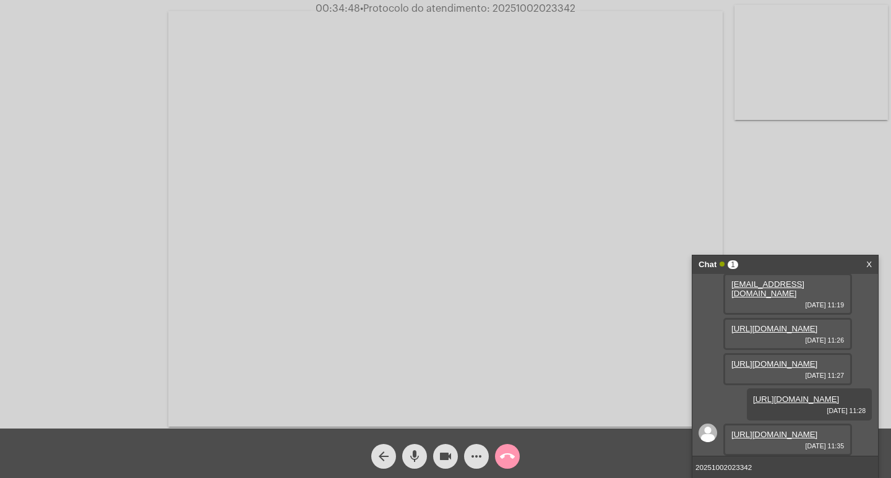
click at [779, 466] on input "20251002023342" at bounding box center [785, 468] width 186 height 22
click at [759, 461] on input "20251002023342" at bounding box center [785, 468] width 186 height 22
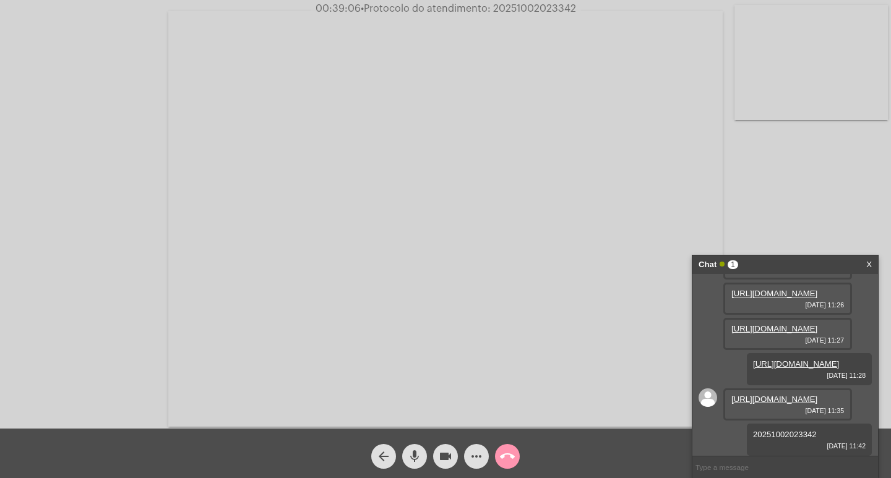
scroll to position [476, 0]
click at [779, 267] on div "Chat 1" at bounding box center [772, 265] width 147 height 19
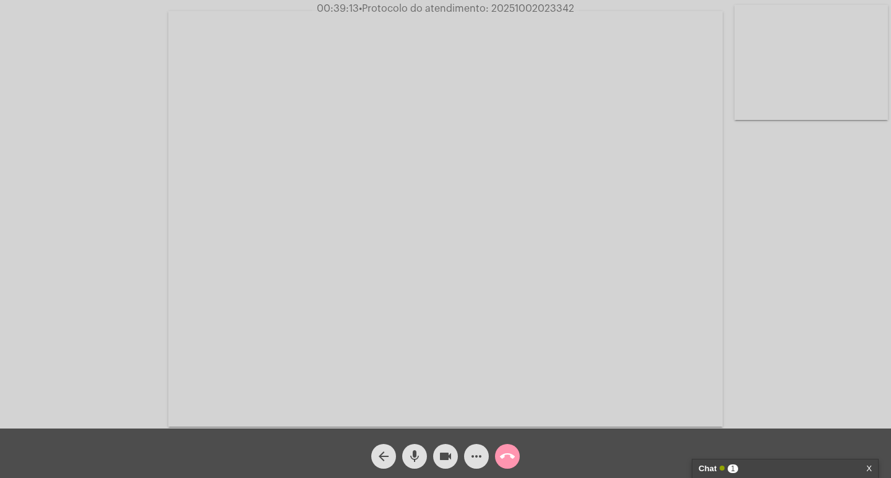
click at [446, 453] on mat-icon "videocam" at bounding box center [445, 456] width 15 height 15
click at [398, 452] on div "arrow_back" at bounding box center [383, 453] width 31 height 31
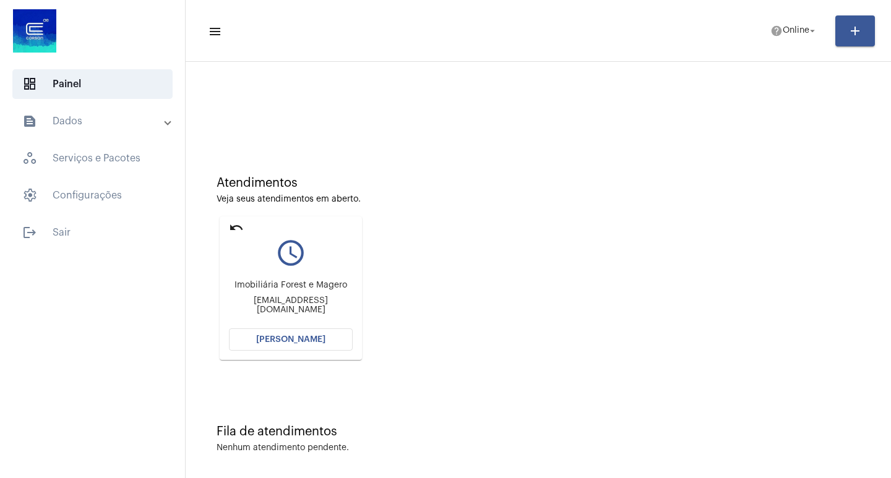
click at [327, 330] on button "[PERSON_NAME]" at bounding box center [291, 340] width 124 height 22
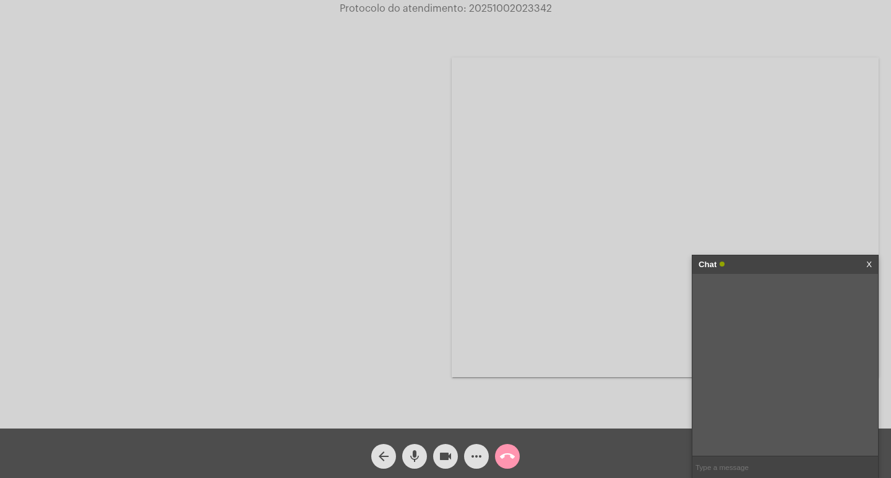
click at [453, 451] on button "videocam" at bounding box center [445, 456] width 25 height 25
click at [423, 450] on button "mic" at bounding box center [414, 456] width 25 height 25
click at [503, 447] on span "call_end" at bounding box center [507, 456] width 15 height 25
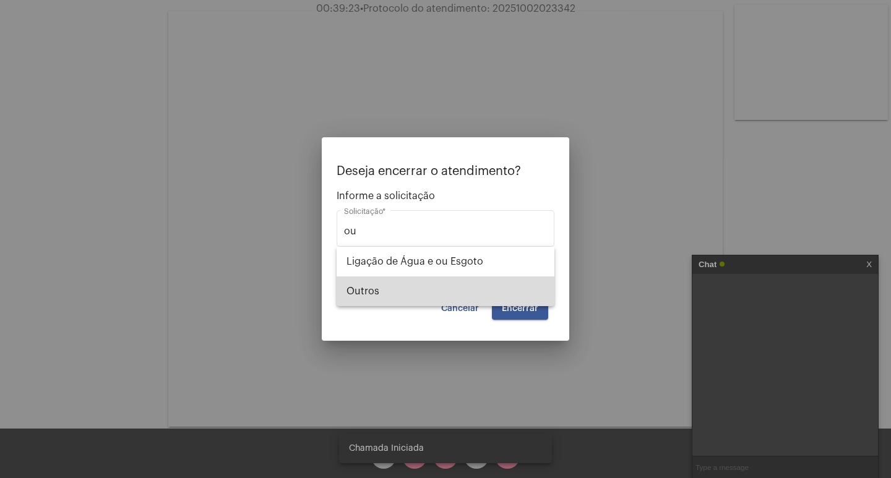
click at [470, 289] on span "Outros" at bounding box center [446, 292] width 198 height 30
type input "Outros"
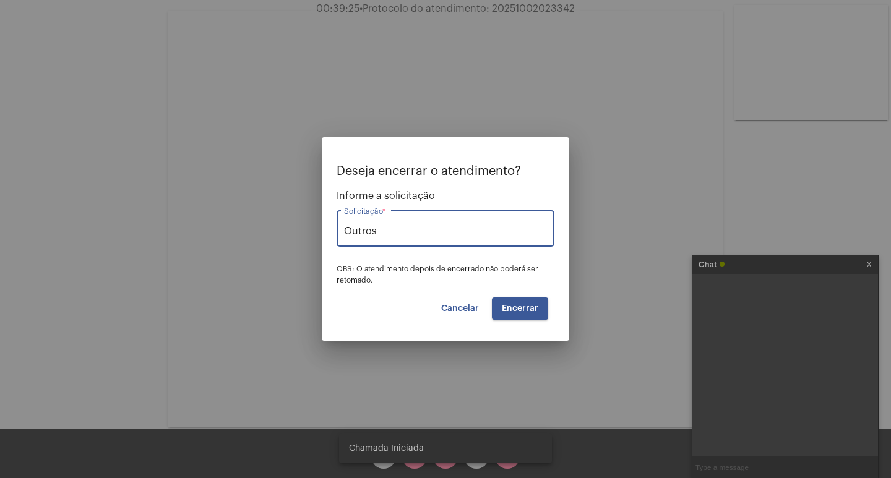
click at [504, 304] on span "Encerrar" at bounding box center [520, 308] width 37 height 9
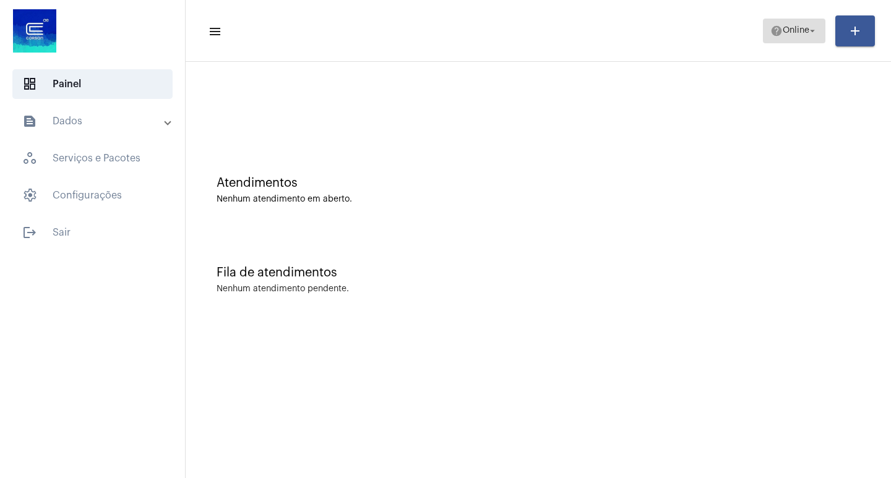
click at [800, 38] on span "help Online arrow_drop_down" at bounding box center [794, 30] width 48 height 22
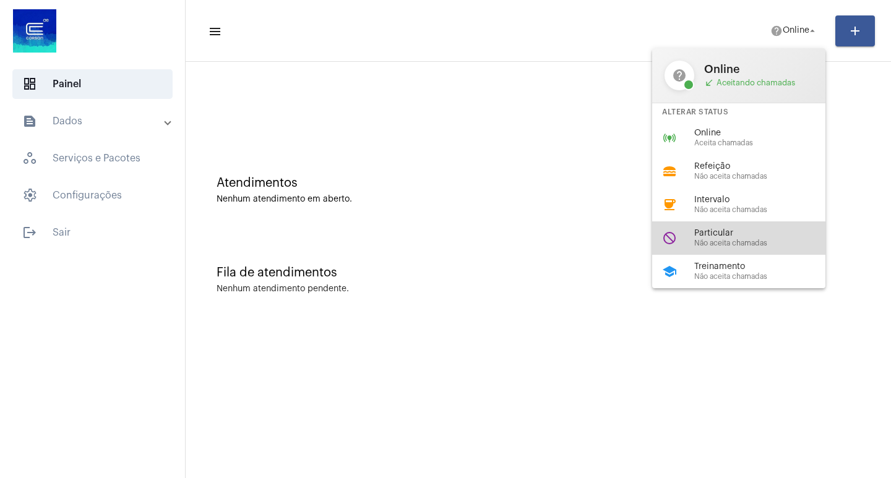
click at [757, 233] on span "Particular" at bounding box center [764, 233] width 141 height 9
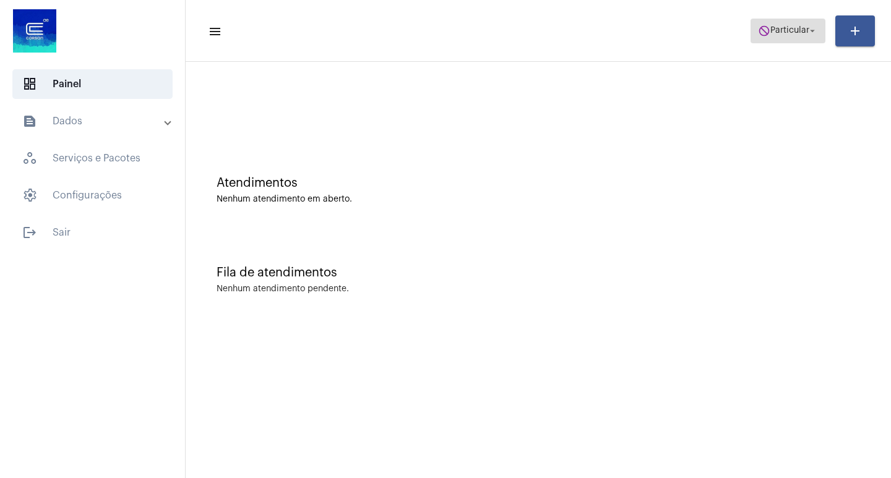
click at [760, 34] on mat-icon "do_not_disturb" at bounding box center [764, 31] width 12 height 12
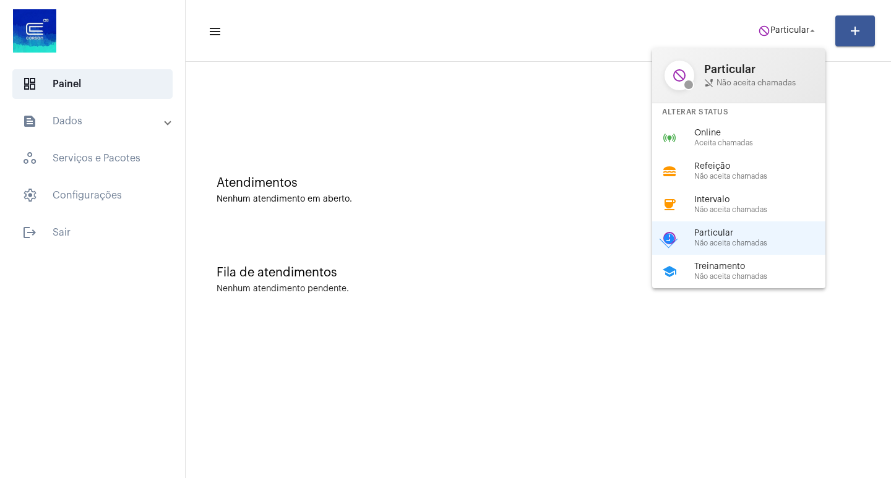
click at [765, 134] on span "Online" at bounding box center [764, 133] width 141 height 9
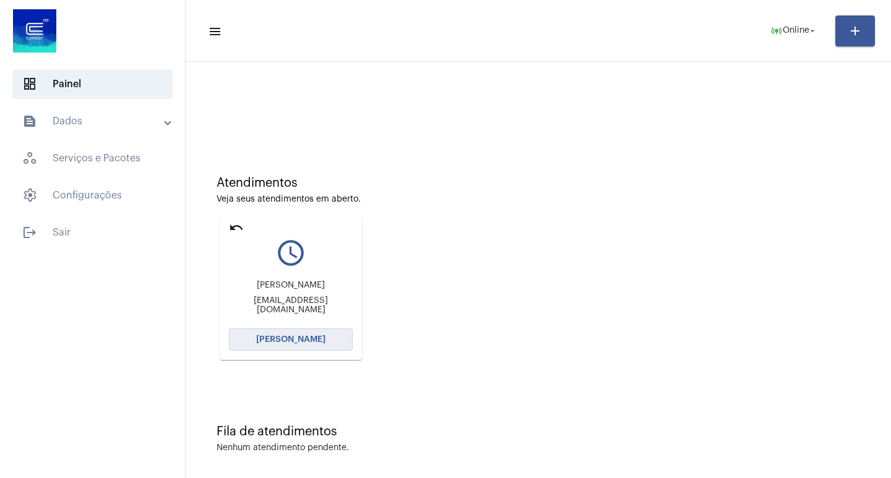
click at [296, 329] on button "[PERSON_NAME]" at bounding box center [291, 340] width 124 height 22
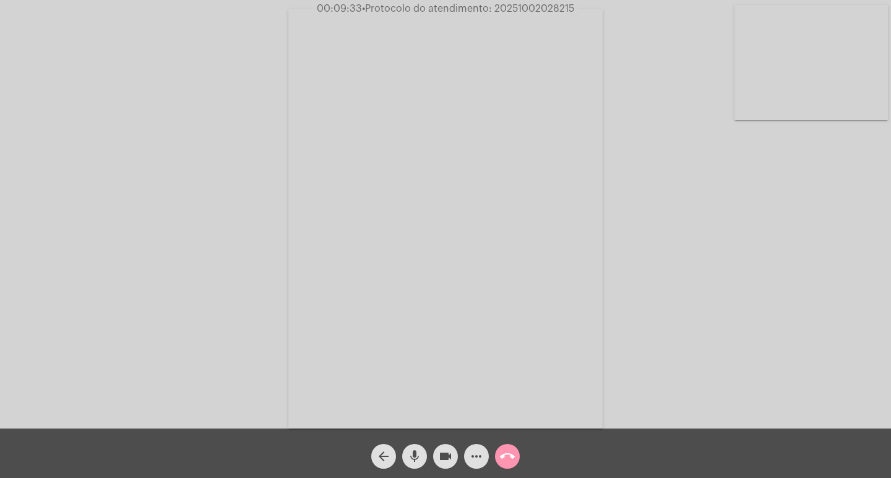
click at [534, 15] on video at bounding box center [445, 219] width 314 height 420
click at [379, 115] on div "Acessando Câmera e Microfone..." at bounding box center [445, 216] width 889 height 429
click at [321, 118] on video at bounding box center [207, 218] width 314 height 420
click at [535, 5] on span "• Protocolo do atendimento: 20251002028215" at bounding box center [468, 9] width 212 height 10
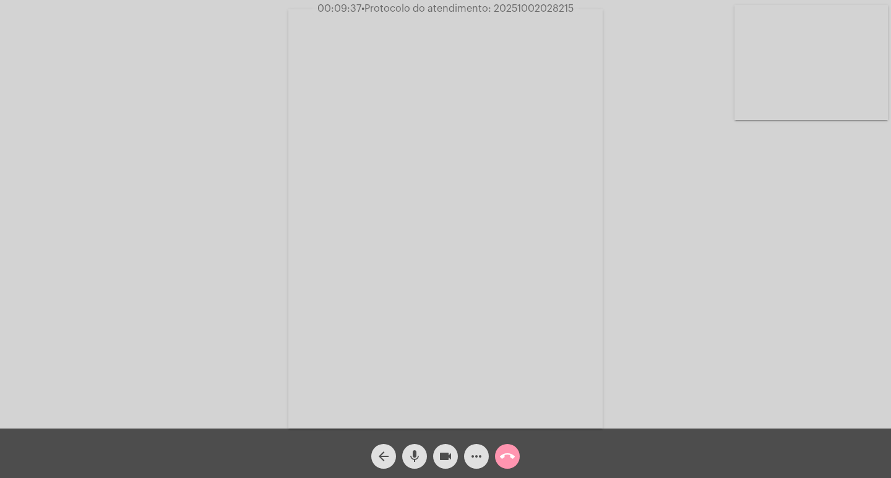
copy span "20251002028215"
click at [465, 450] on div "more_horiz" at bounding box center [476, 453] width 31 height 31
click at [480, 455] on mat-icon "more_horiz" at bounding box center [476, 456] width 15 height 15
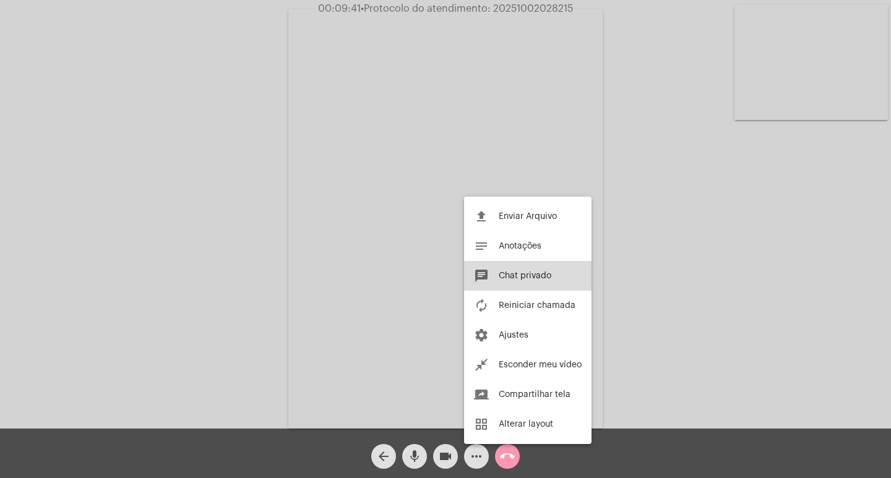
click at [520, 277] on span "Chat privado" at bounding box center [525, 276] width 53 height 9
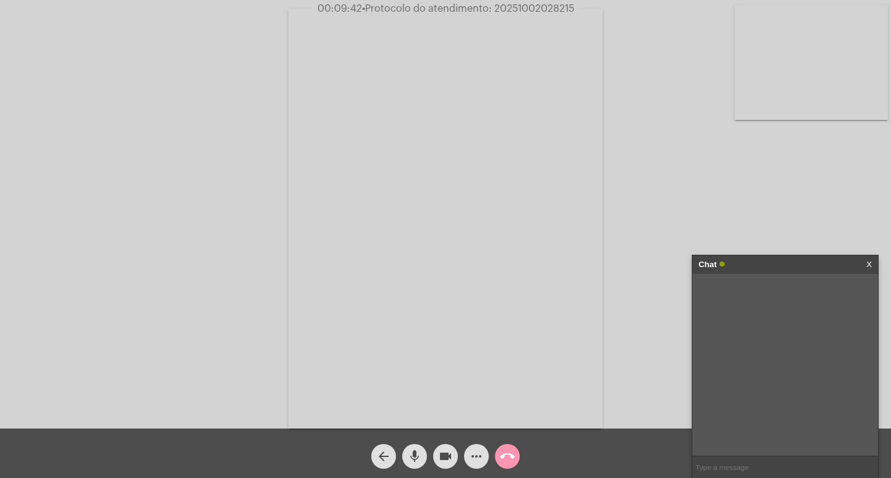
click at [725, 463] on input "text" at bounding box center [785, 468] width 186 height 22
paste input "20251002028215"
type input "20251002028215"
click at [777, 467] on input "20251002028215" at bounding box center [785, 468] width 186 height 22
click at [785, 266] on div "Chat" at bounding box center [772, 265] width 147 height 19
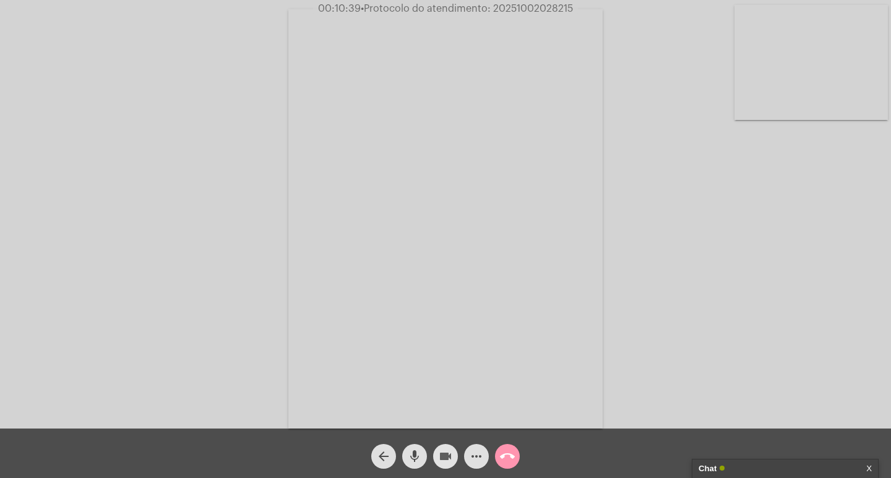
click at [439, 455] on mat-icon "videocam" at bounding box center [445, 456] width 15 height 15
click at [421, 455] on mat-icon "mic" at bounding box center [414, 456] width 15 height 15
click at [504, 459] on mat-icon "call_end" at bounding box center [507, 456] width 15 height 15
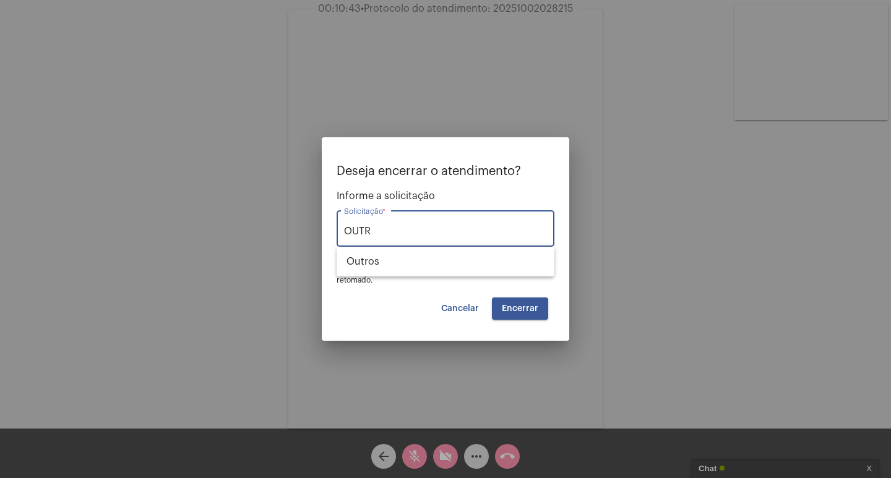
click at [471, 243] on div "OUTR Solicitação *" at bounding box center [445, 227] width 203 height 39
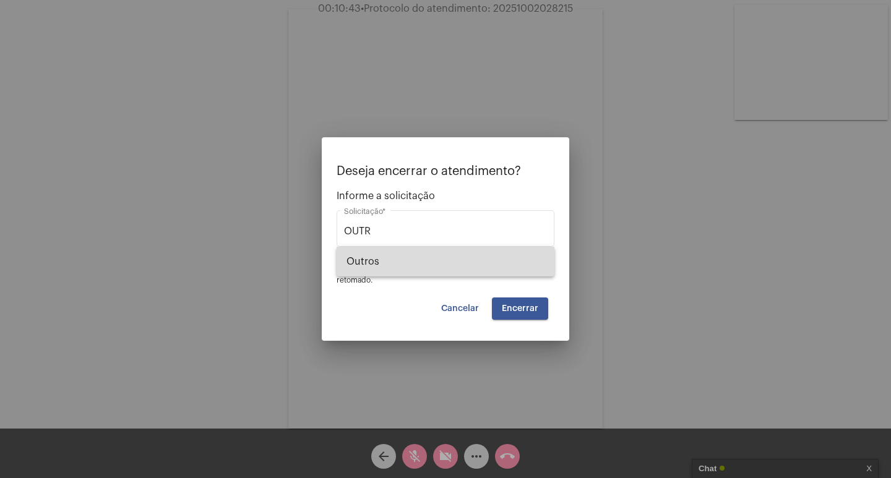
click at [502, 270] on span "Outros" at bounding box center [446, 262] width 198 height 30
type input "Outros"
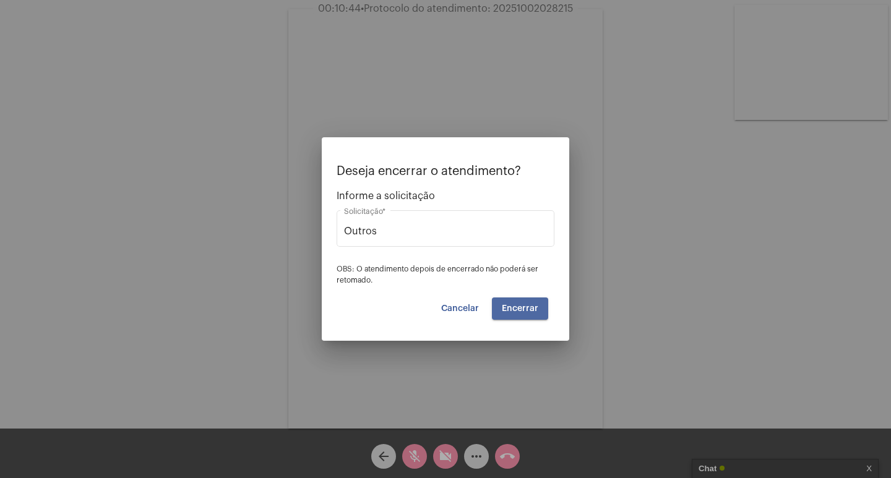
click at [525, 300] on button "Encerrar" at bounding box center [520, 309] width 56 height 22
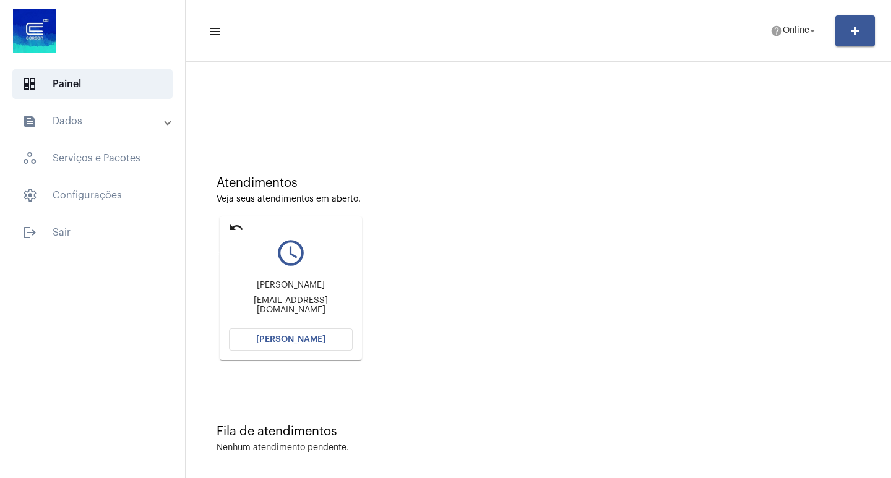
click at [236, 224] on mat-icon "undo" at bounding box center [236, 227] width 15 height 15
click at [275, 335] on button "[PERSON_NAME]" at bounding box center [291, 340] width 124 height 22
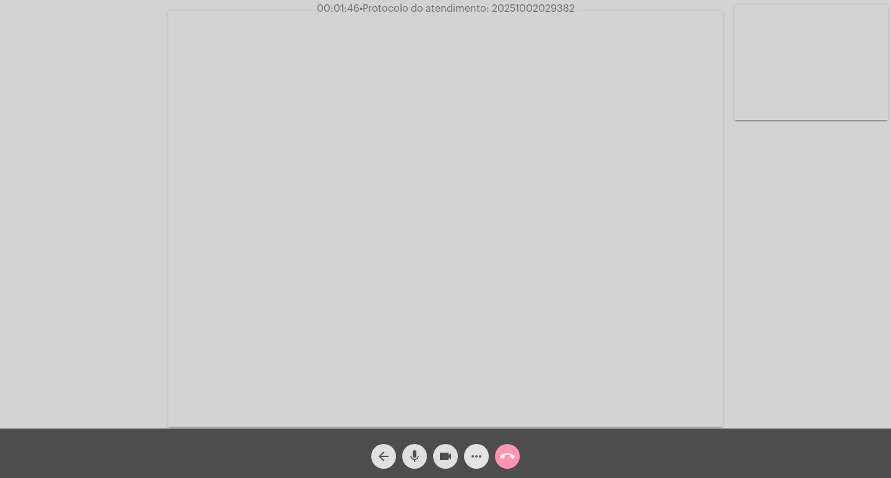
click at [472, 455] on mat-icon "more_horiz" at bounding box center [476, 456] width 15 height 15
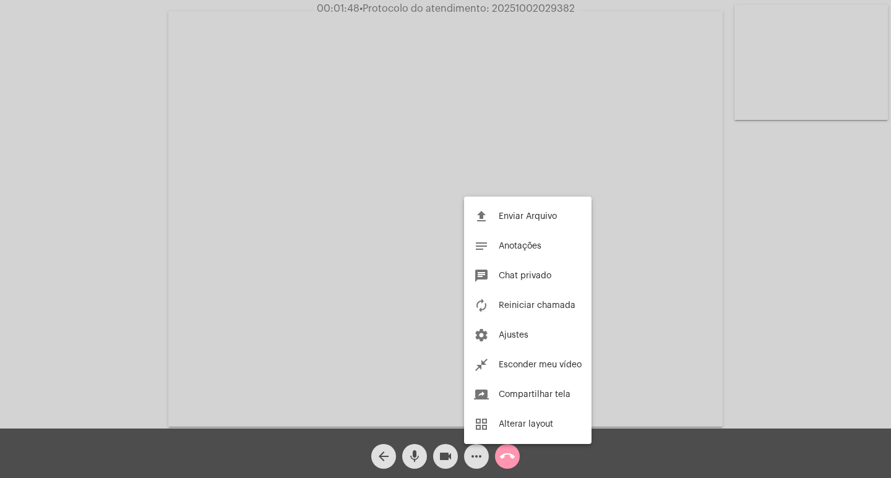
click at [388, 278] on div at bounding box center [445, 239] width 891 height 478
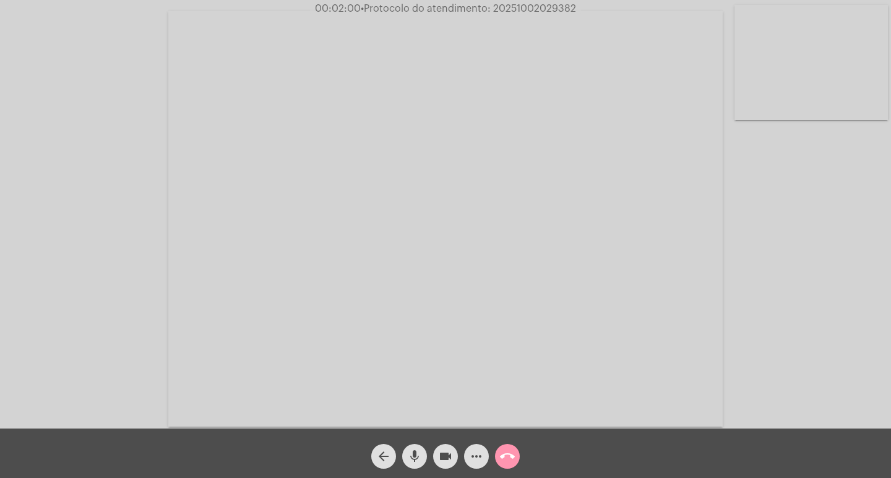
click at [473, 462] on mat-icon "more_horiz" at bounding box center [476, 456] width 15 height 15
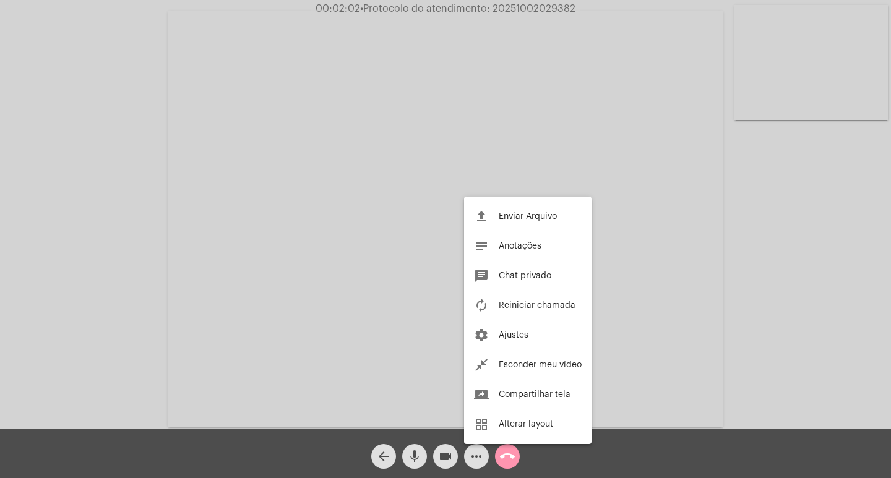
click at [413, 252] on div at bounding box center [445, 239] width 891 height 478
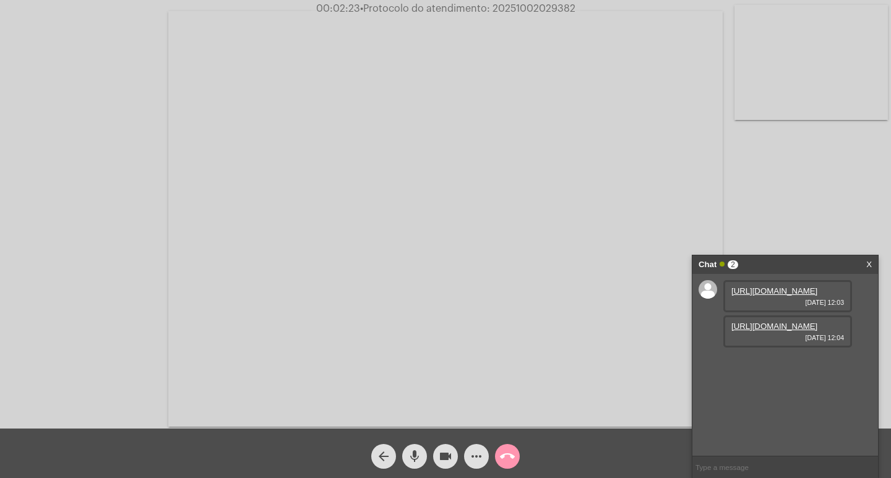
click at [790, 331] on link "[URL][DOMAIN_NAME]" at bounding box center [774, 326] width 86 height 9
click at [756, 296] on link "[URL][DOMAIN_NAME]" at bounding box center [774, 291] width 86 height 9
click at [473, 452] on mat-icon "more_horiz" at bounding box center [476, 456] width 15 height 15
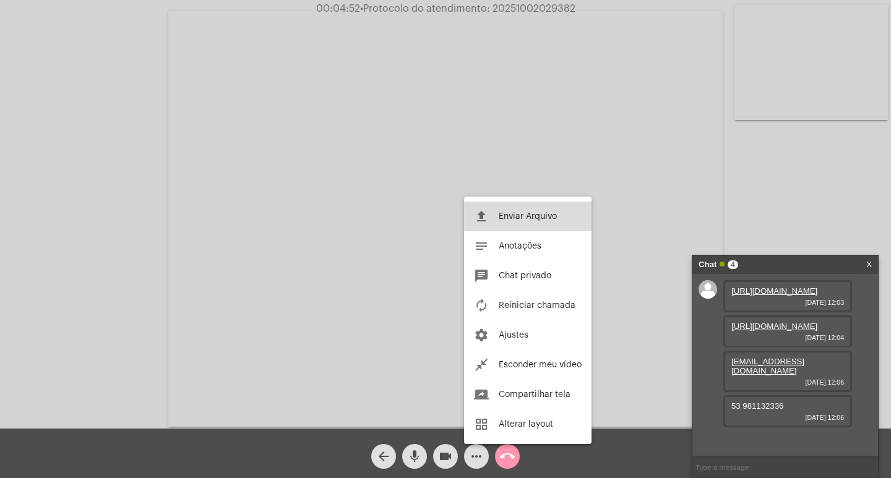
click at [484, 213] on mat-icon "file_upload" at bounding box center [481, 216] width 15 height 15
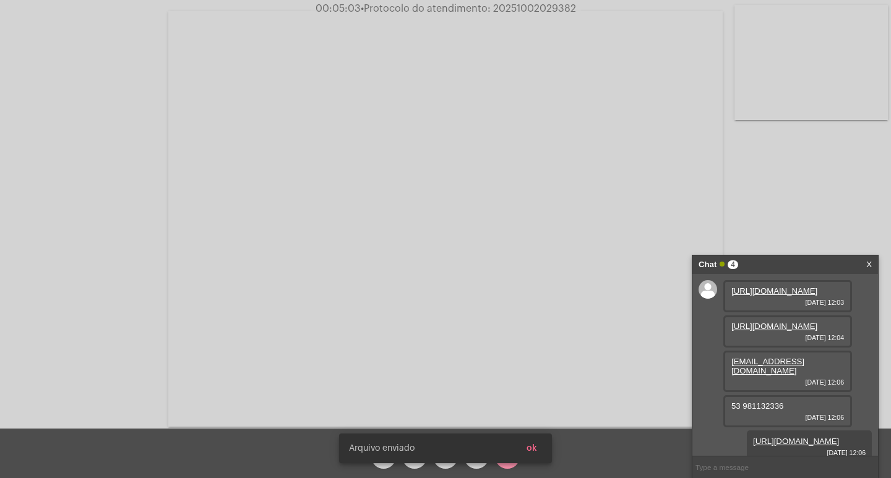
scroll to position [81, 0]
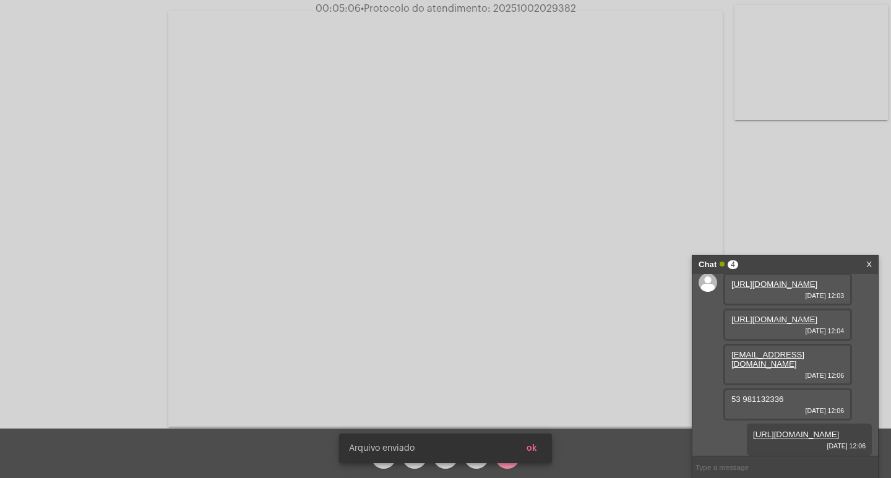
click at [553, 7] on span "• Protocolo do atendimento: 20251002029382" at bounding box center [468, 9] width 215 height 10
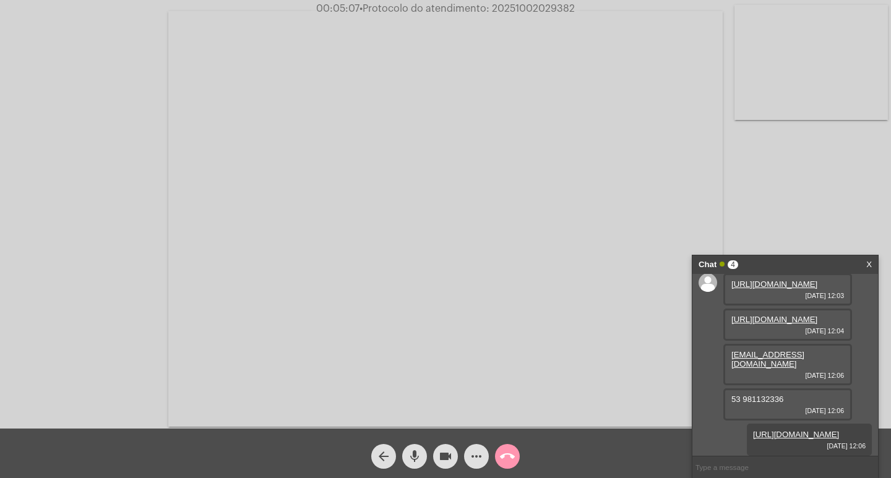
copy span "20251002029382"
click at [707, 463] on input "text" at bounding box center [785, 468] width 186 height 22
paste input "20251002029382"
type input "20251002029382"
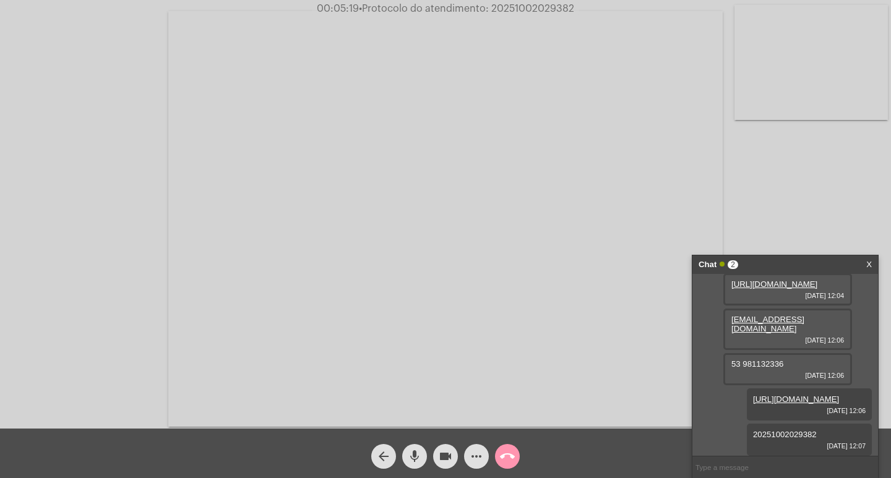
scroll to position [116, 0]
click at [774, 268] on div "Chat 2" at bounding box center [772, 265] width 147 height 19
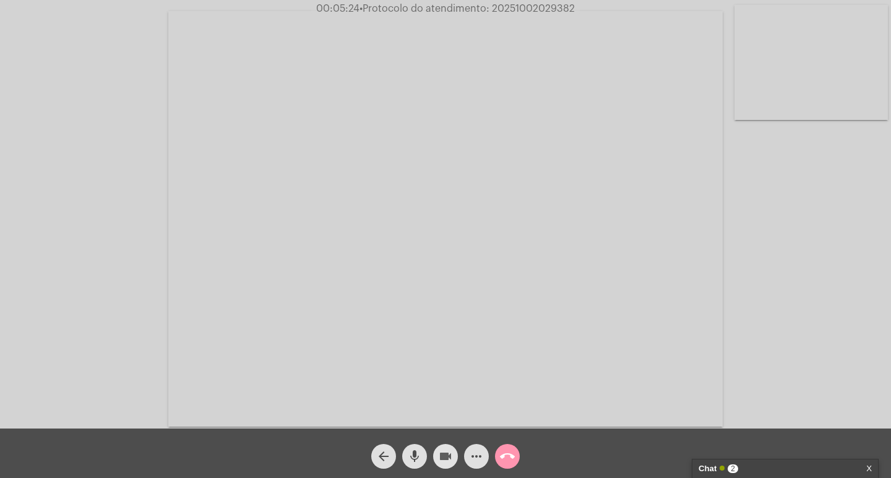
click at [452, 456] on mat-icon "videocam" at bounding box center [445, 456] width 15 height 15
click at [412, 450] on mat-icon "mic" at bounding box center [414, 456] width 15 height 15
click at [509, 446] on span "call_end" at bounding box center [507, 456] width 15 height 25
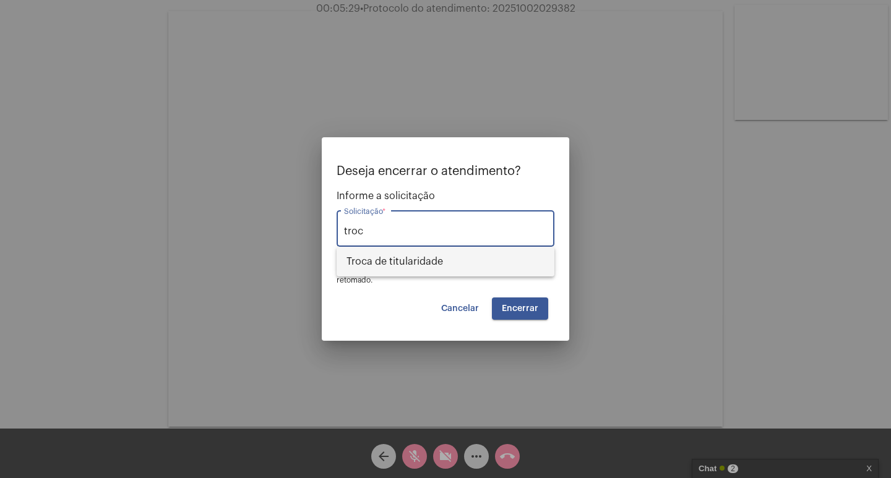
click at [483, 251] on span "Troca de titularidade" at bounding box center [446, 262] width 198 height 30
type input "Troca de titularidade"
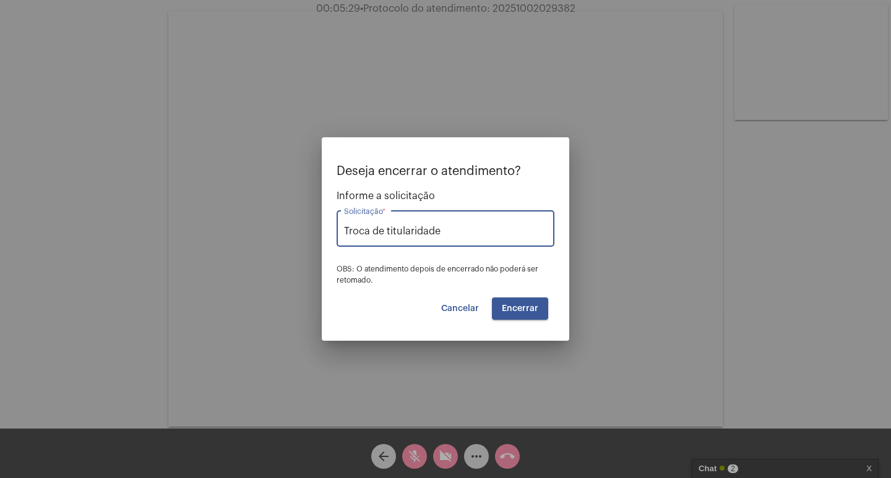
click at [528, 308] on span "Encerrar" at bounding box center [520, 308] width 37 height 9
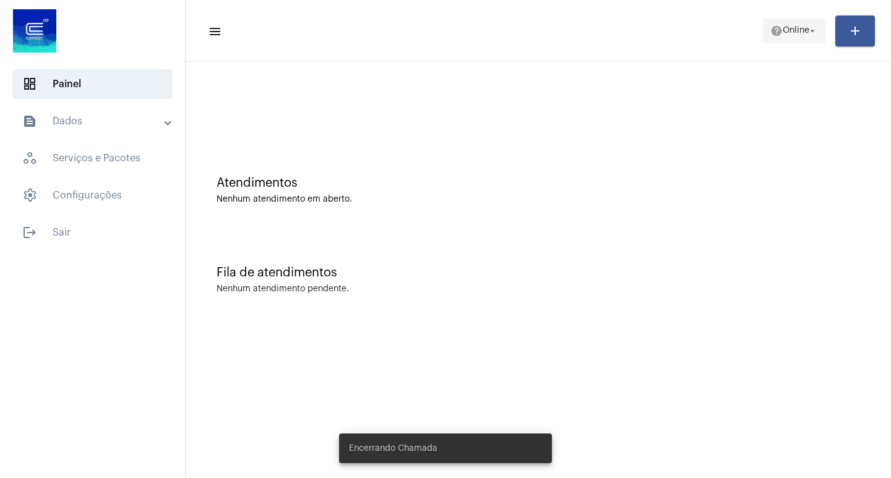
click at [783, 33] on span "Online" at bounding box center [796, 31] width 27 height 9
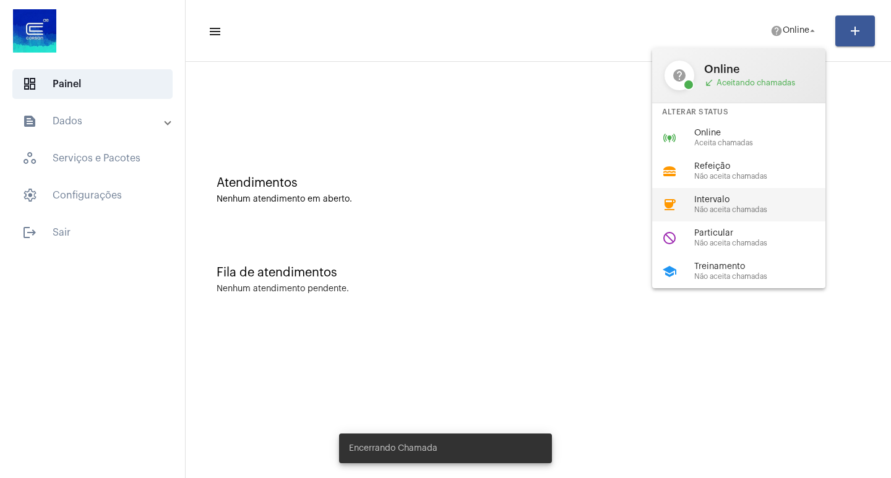
click at [728, 205] on div "Intervalo Não aceita chamadas" at bounding box center [764, 205] width 141 height 19
